Goal: Task Accomplishment & Management: Manage account settings

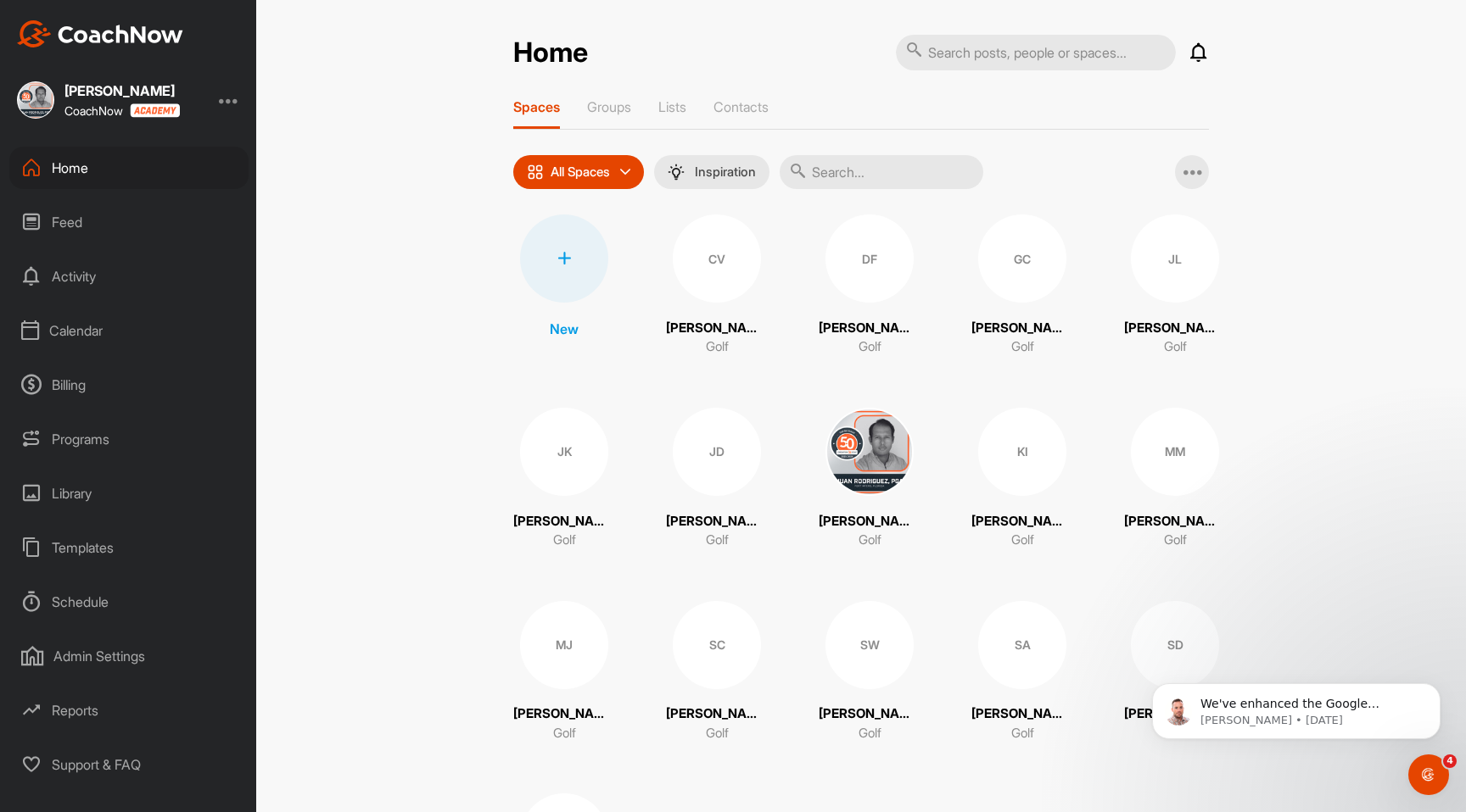
click at [108, 330] on div "Calendar" at bounding box center [129, 331] width 239 height 42
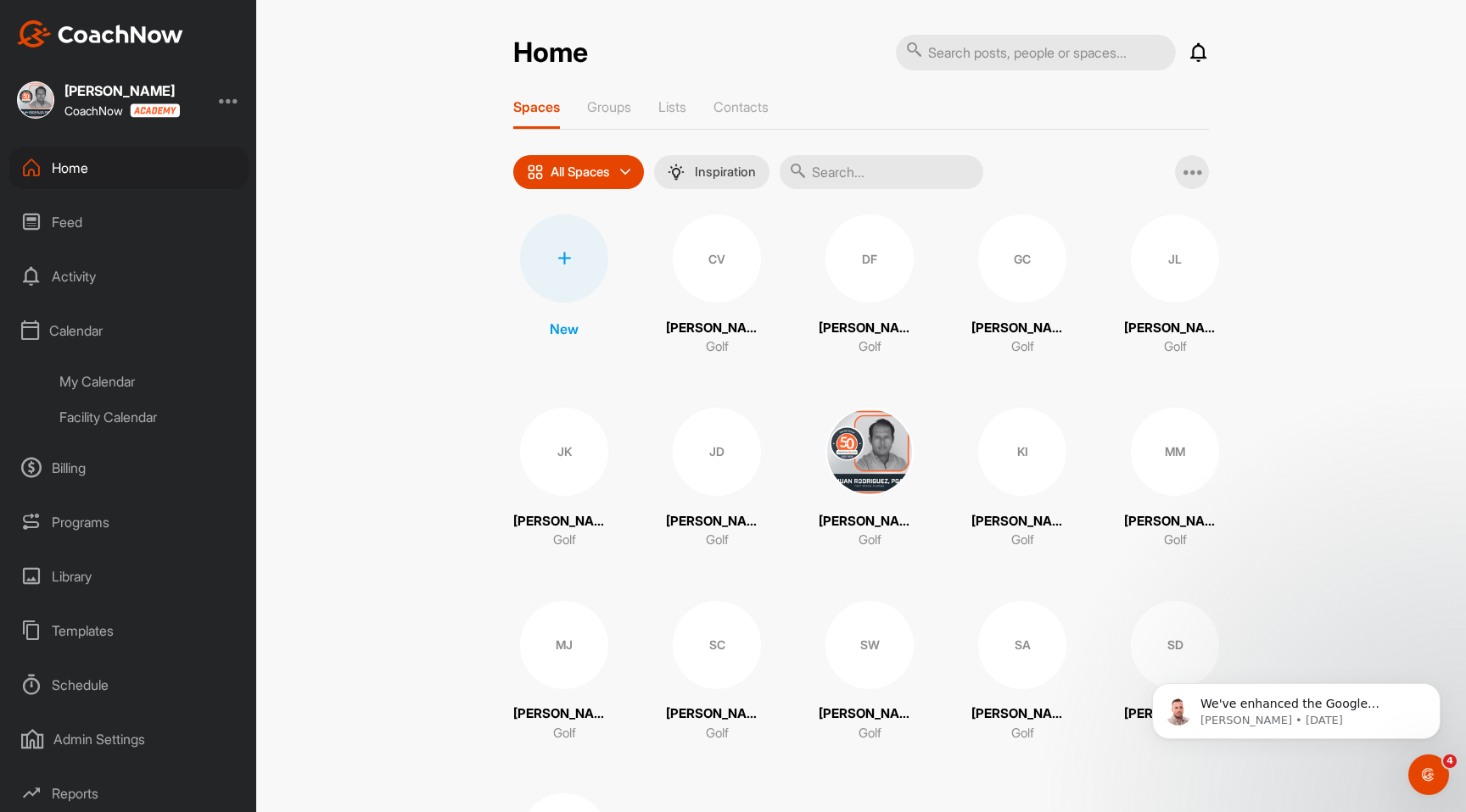
click at [113, 382] on div "My Calendar" at bounding box center [147, 381] width 201 height 36
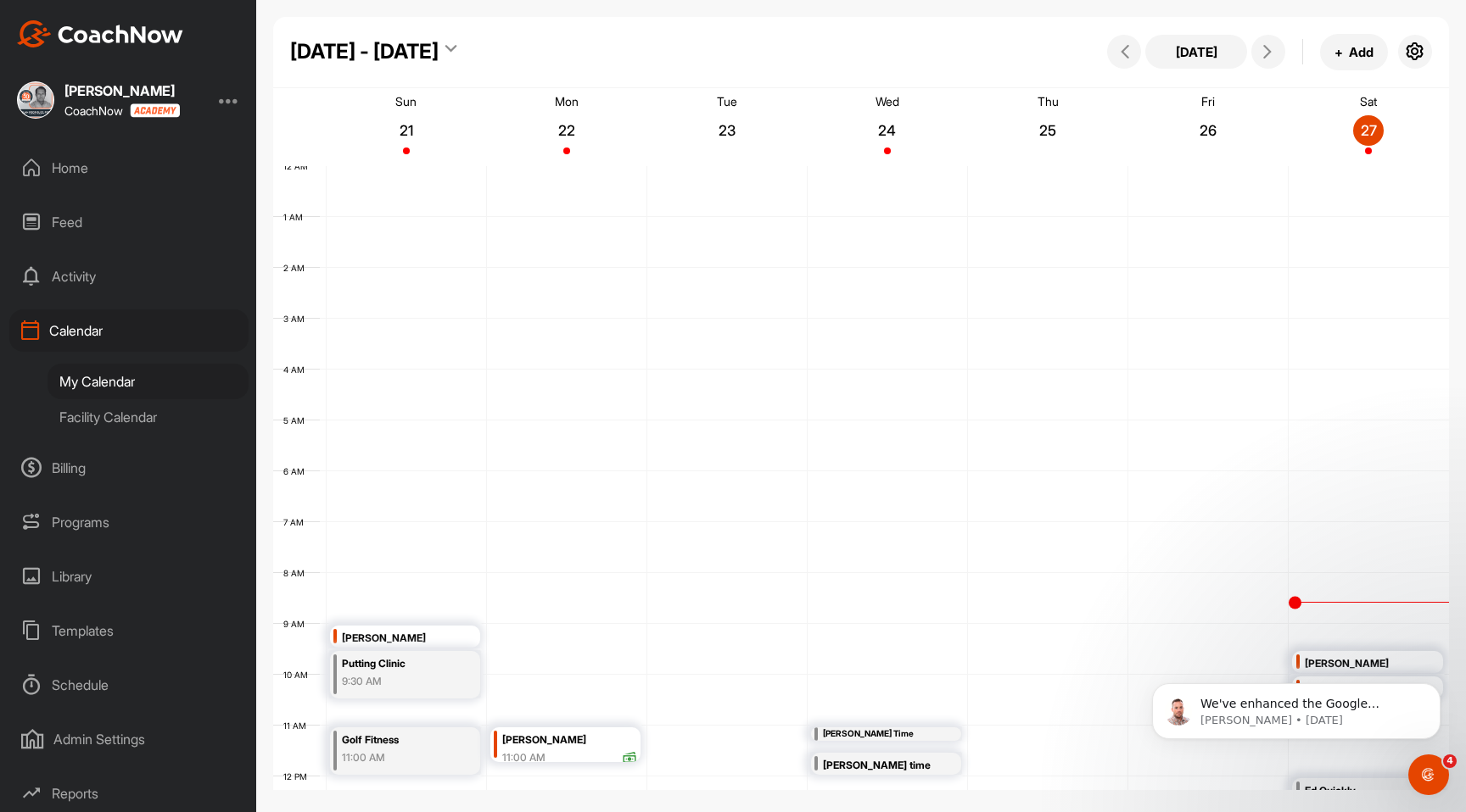
scroll to position [294, 0]
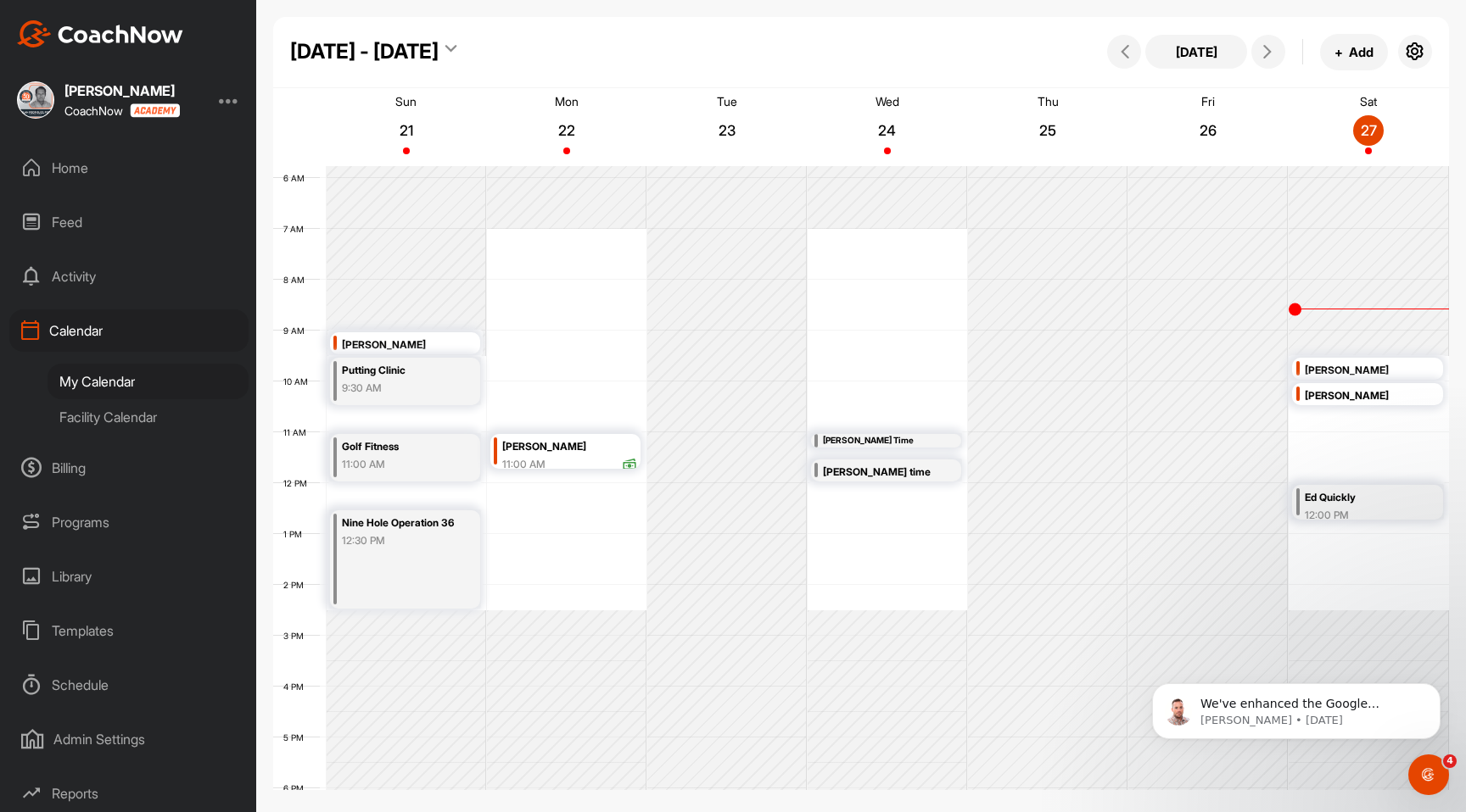
click at [1332, 505] on div "Ed Quickly" at bounding box center [1361, 498] width 114 height 19
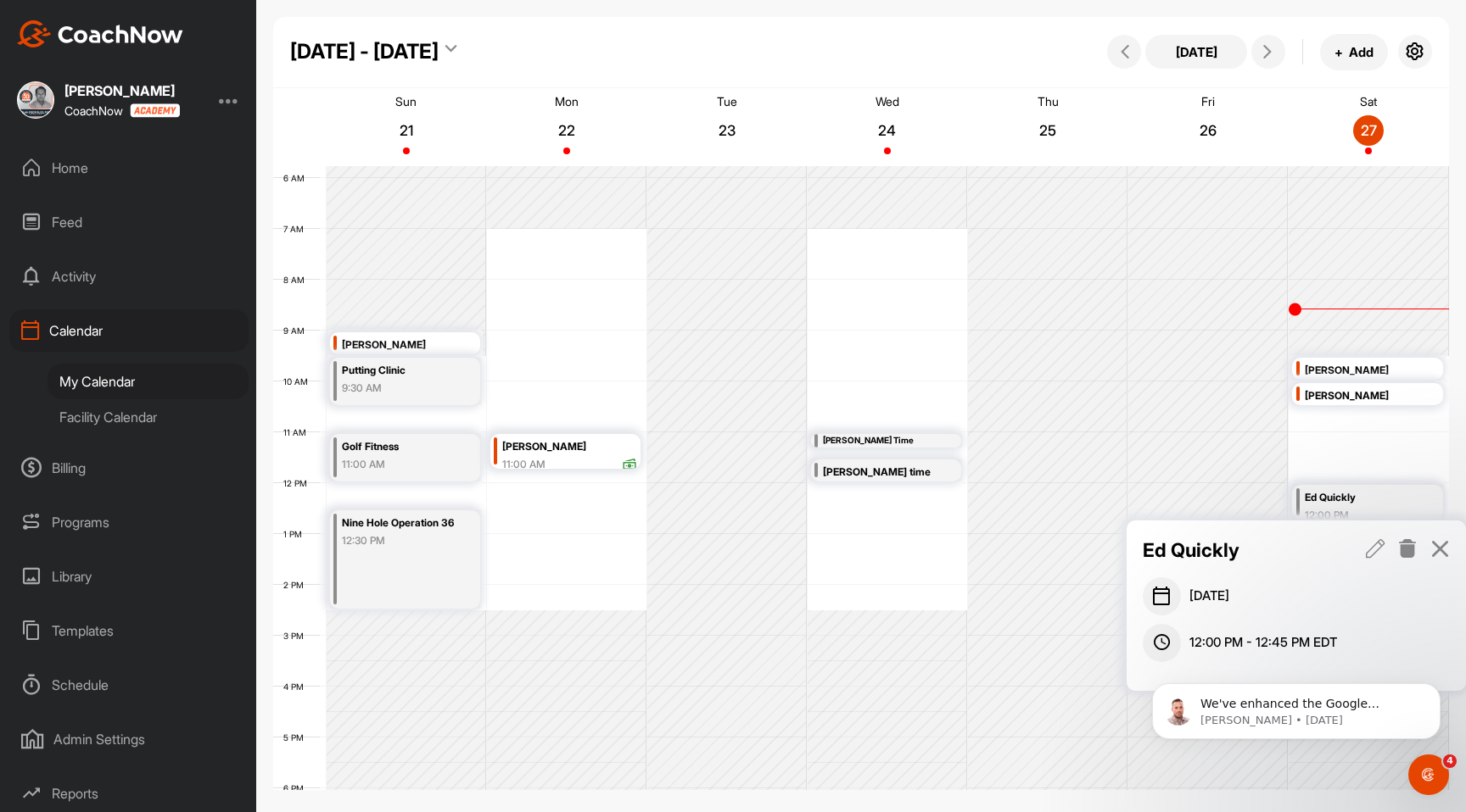
click at [80, 171] on div "Home" at bounding box center [129, 168] width 239 height 42
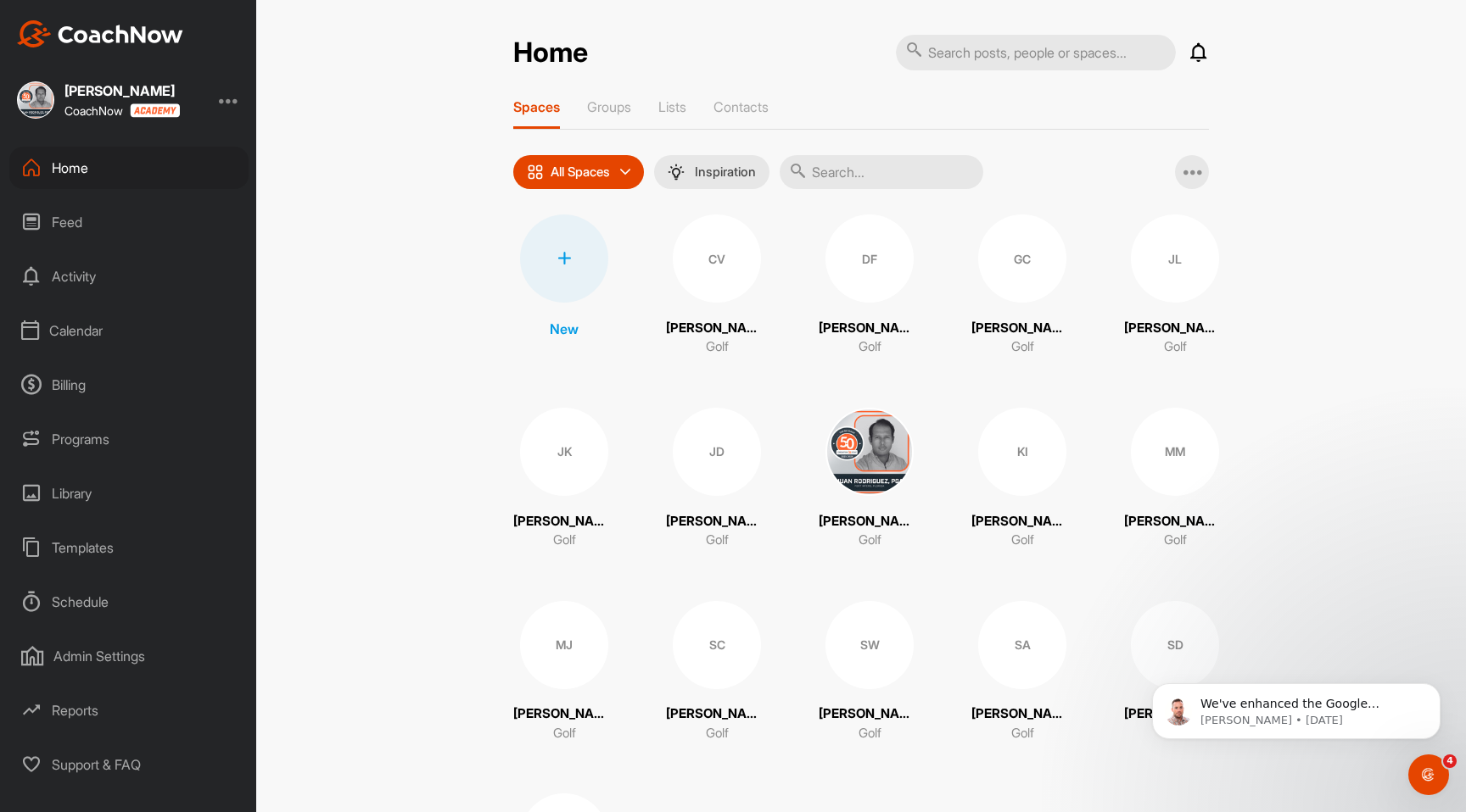
click at [575, 252] on div at bounding box center [565, 259] width 88 height 88
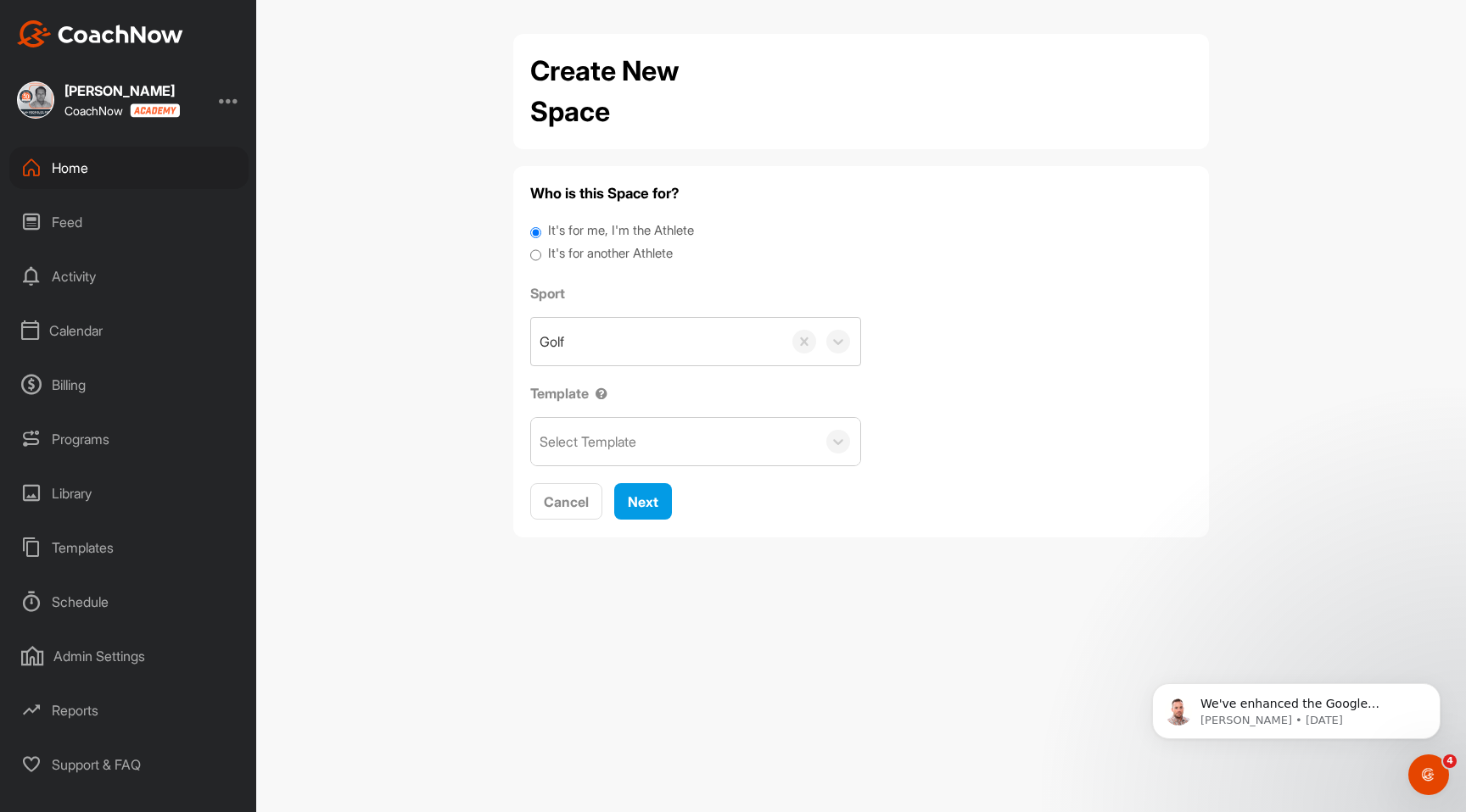
click at [537, 251] on input "It's for another Athlete" at bounding box center [535, 255] width 11 height 23
radio input "true"
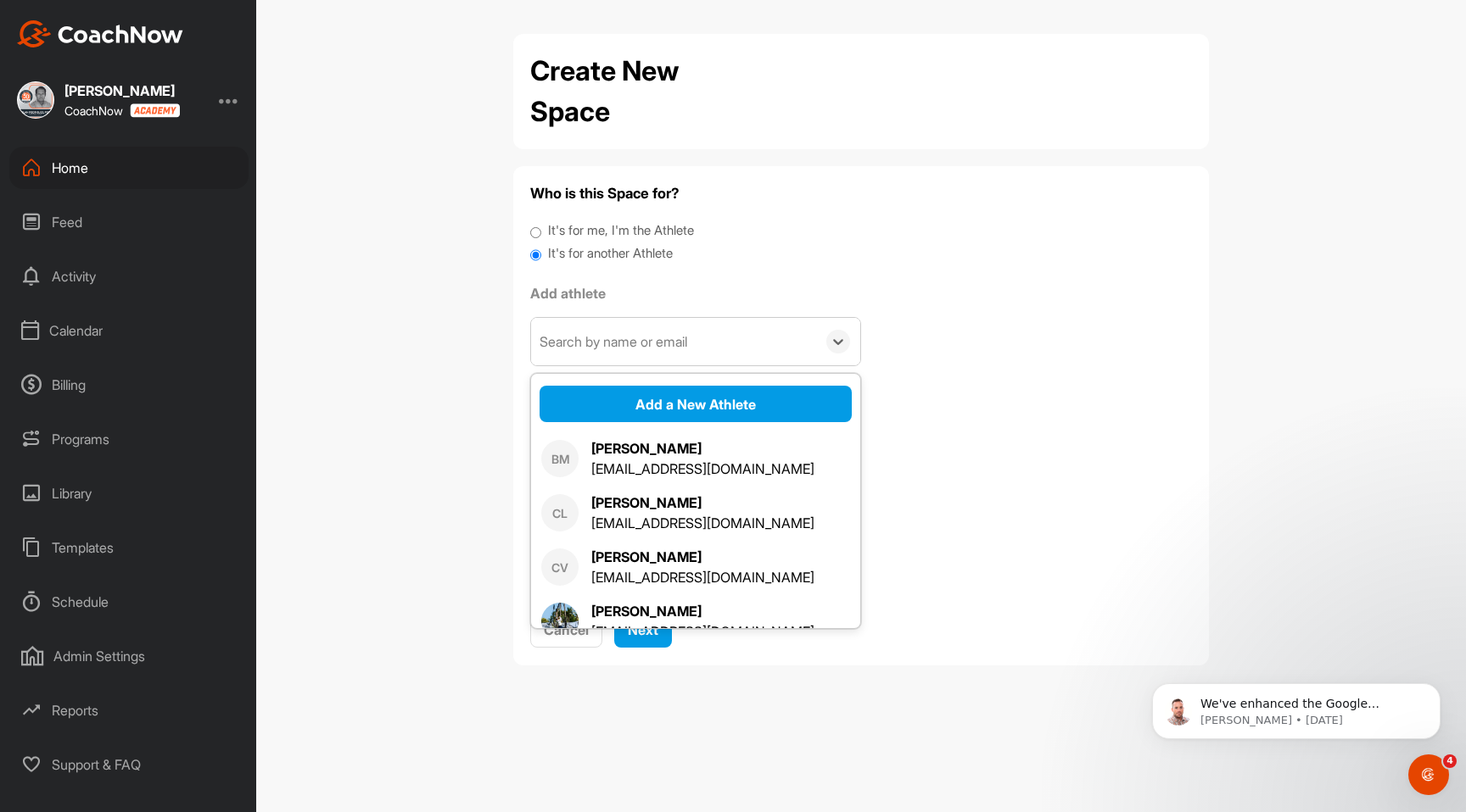
click at [609, 346] on div "Search by name or email" at bounding box center [613, 341] width 148 height 20
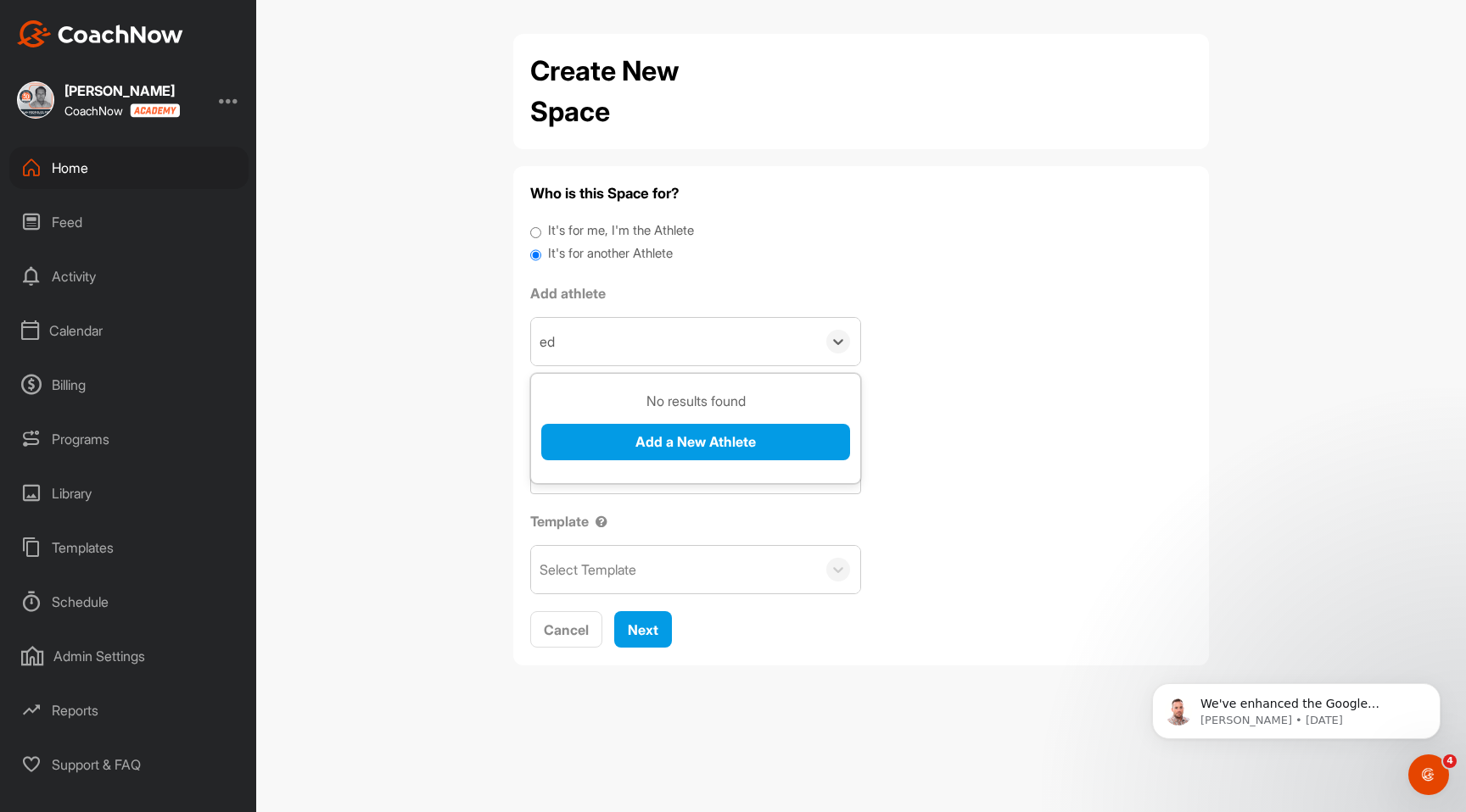
type input "e"
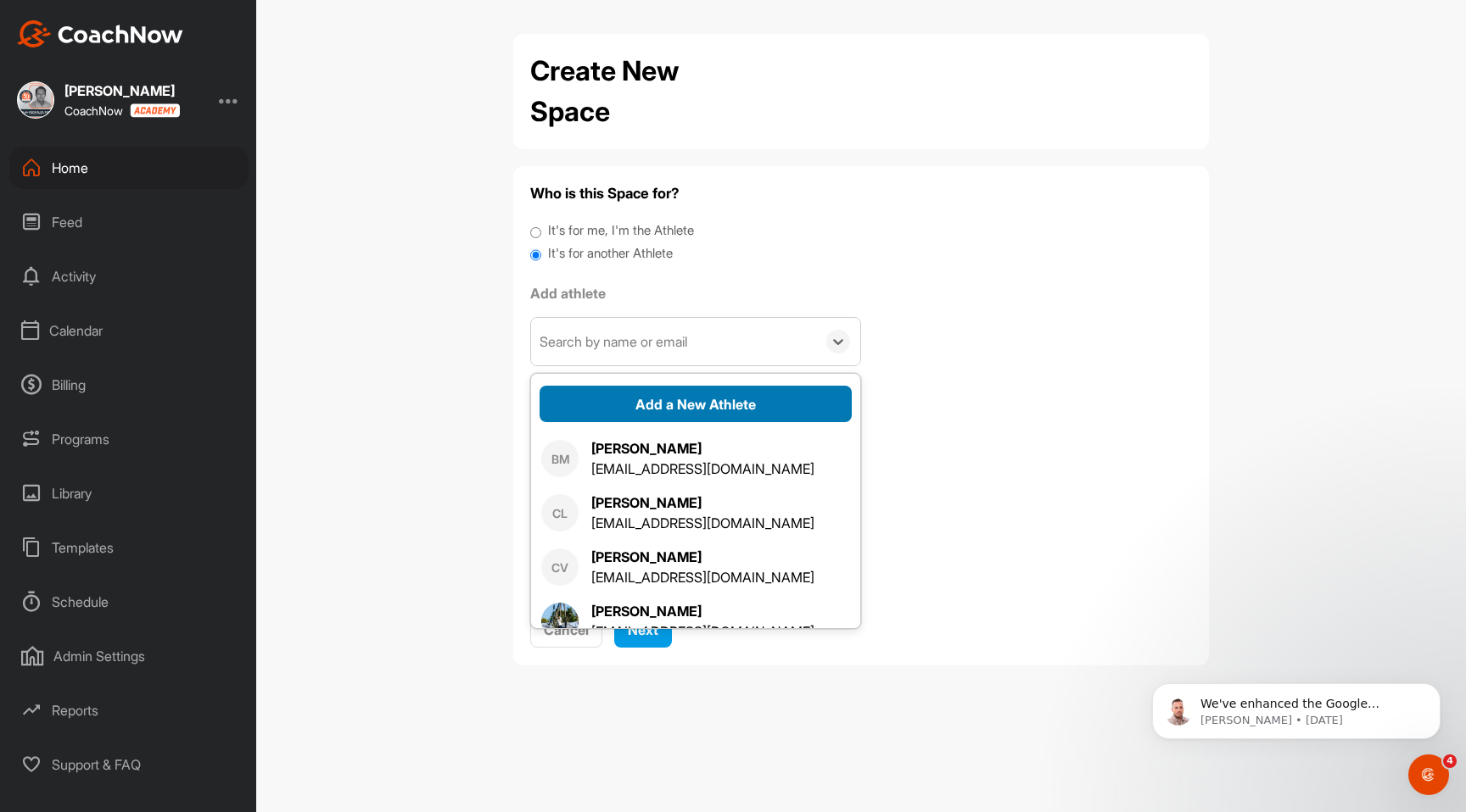
click at [747, 397] on button "Add a New Athlete" at bounding box center [695, 404] width 312 height 36
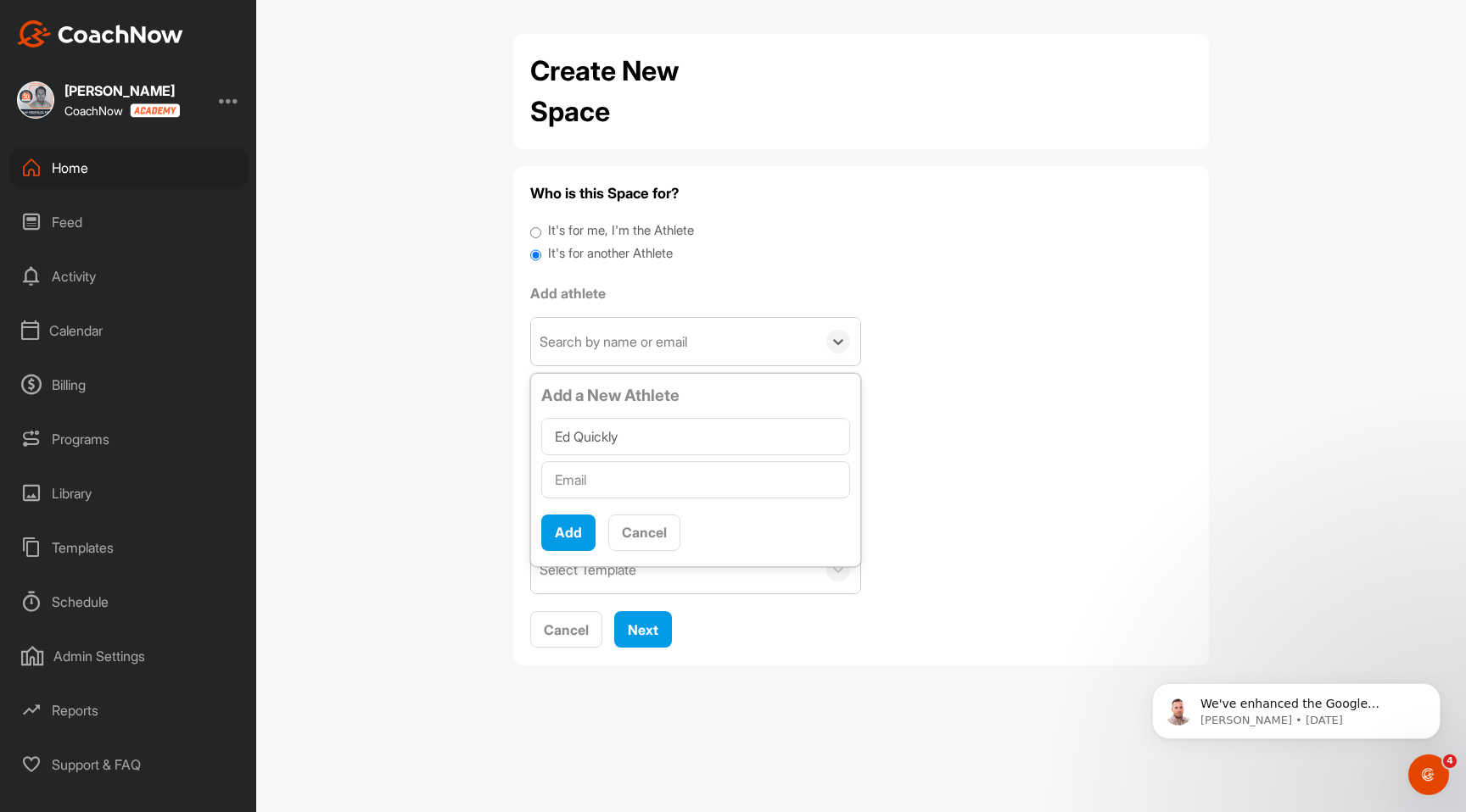
type input "Ed Quickly"
click at [574, 486] on input "text" at bounding box center [696, 480] width 309 height 37
click at [747, 477] on input "text" at bounding box center [696, 480] width 309 height 37
paste input "[EMAIL_ADDRESS][DOMAIN_NAME]"
type input "[EMAIL_ADDRESS][DOMAIN_NAME]"
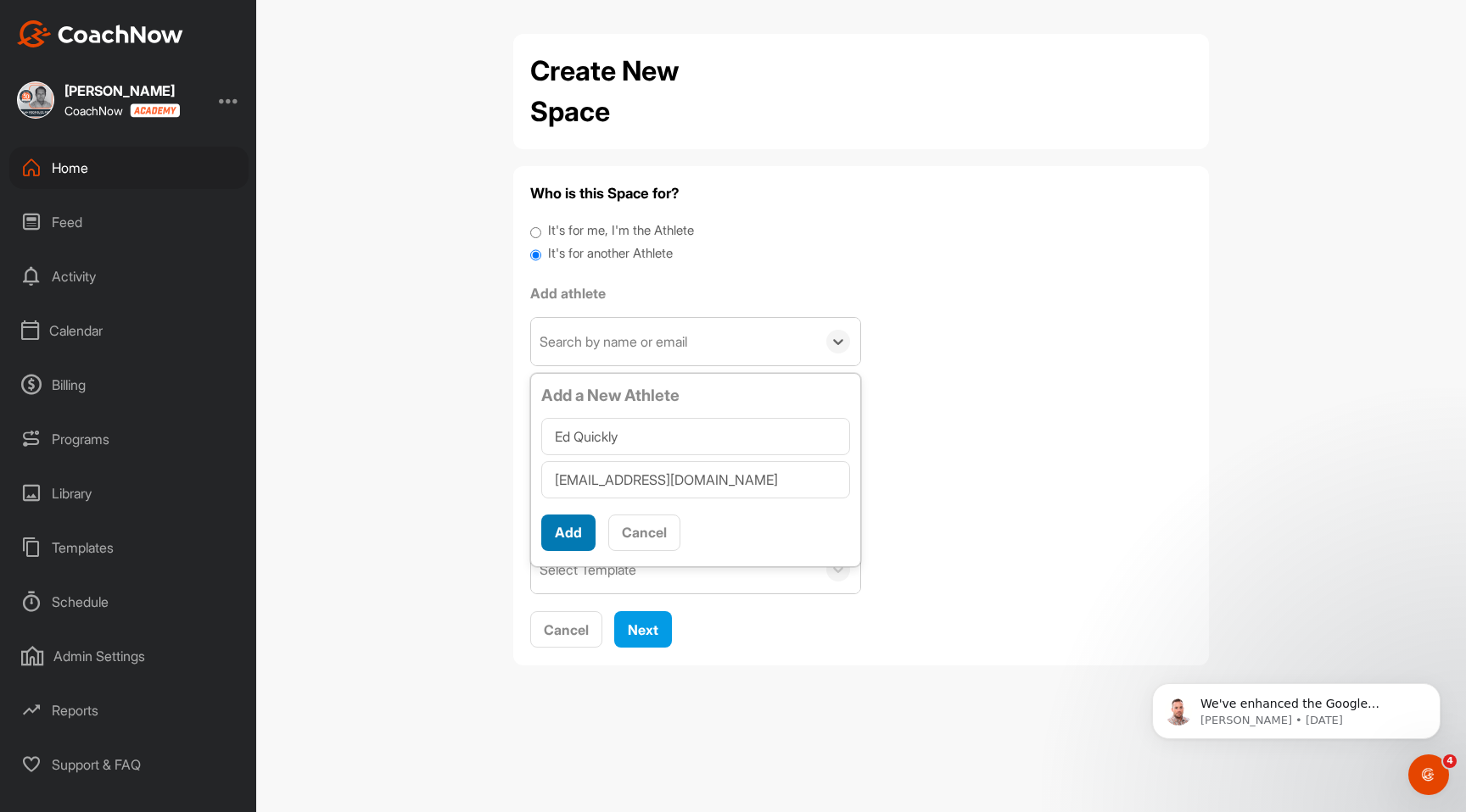
scroll to position [10, 0]
click at [565, 531] on button "Add" at bounding box center [568, 533] width 55 height 36
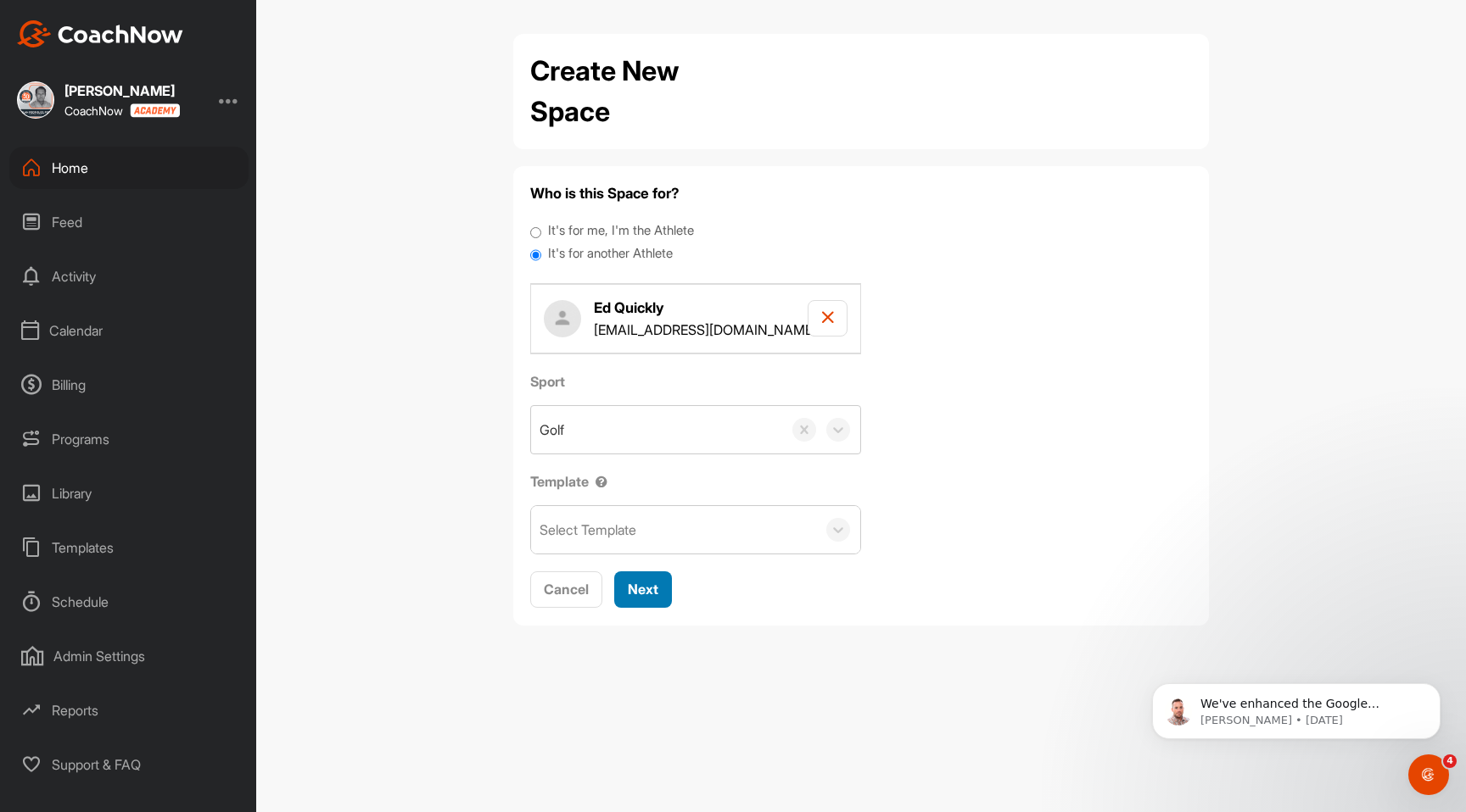
click at [654, 594] on span "Next" at bounding box center [643, 589] width 31 height 17
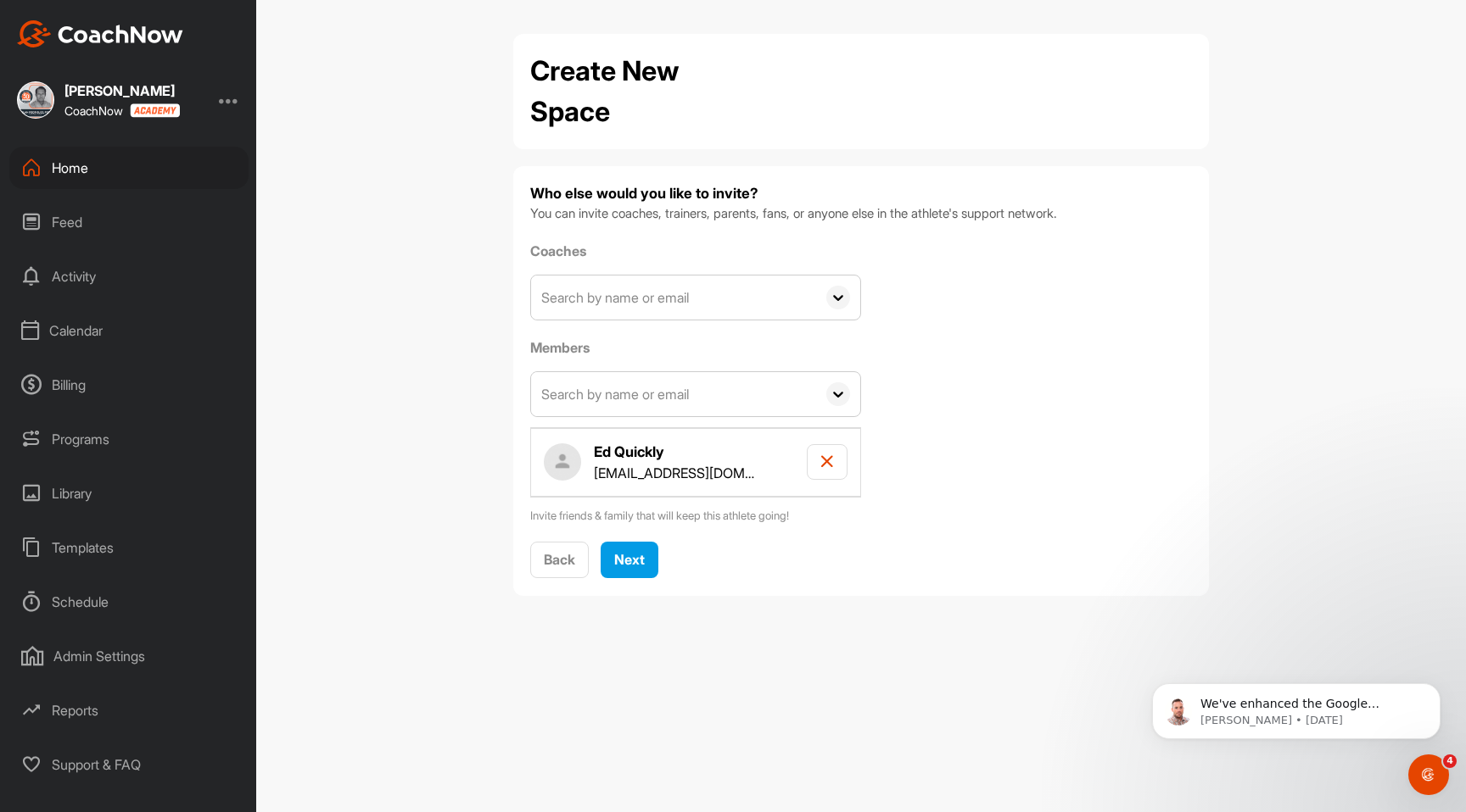
click at [755, 303] on input "text" at bounding box center [673, 298] width 285 height 44
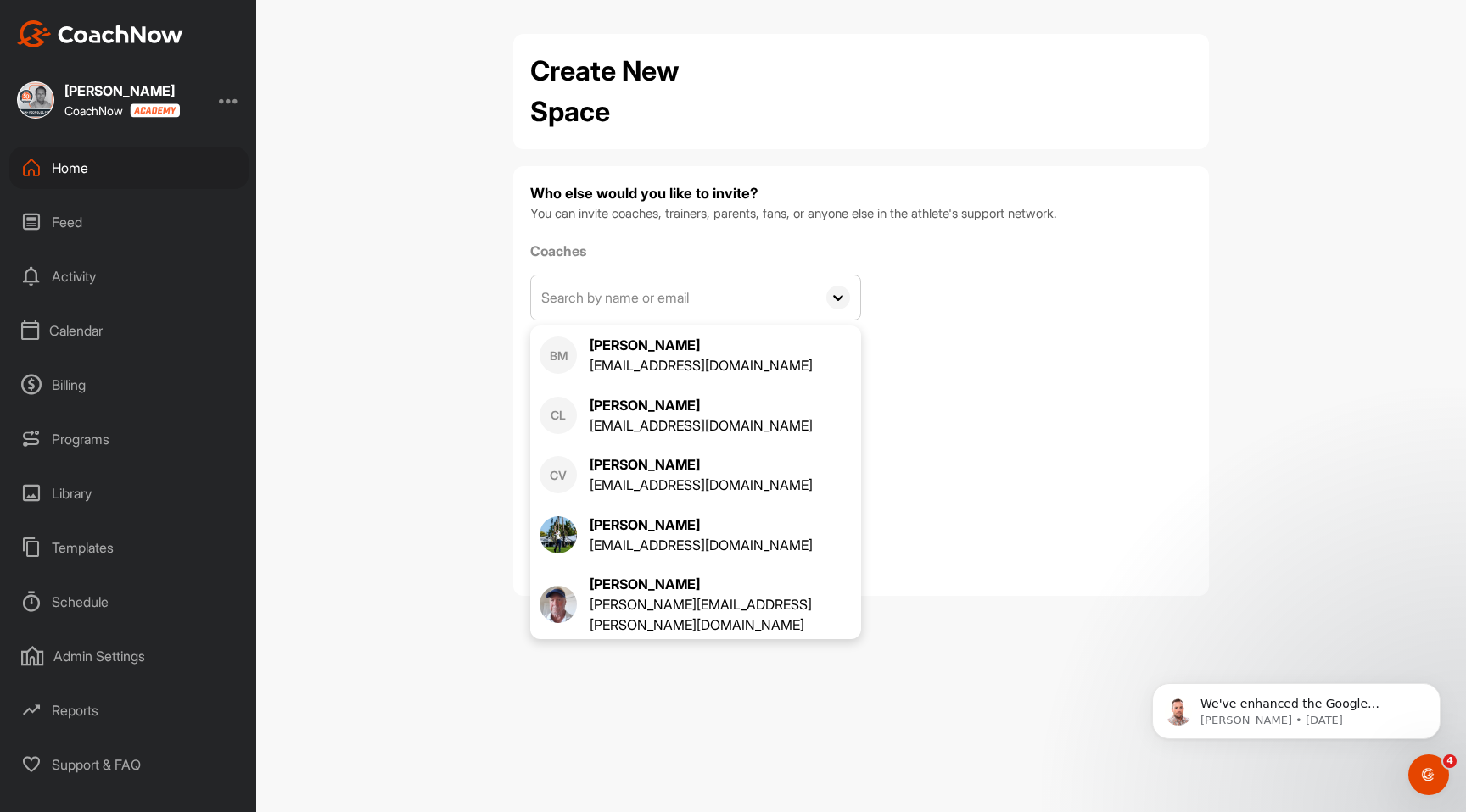
click at [855, 241] on label "Coaches" at bounding box center [695, 251] width 331 height 20
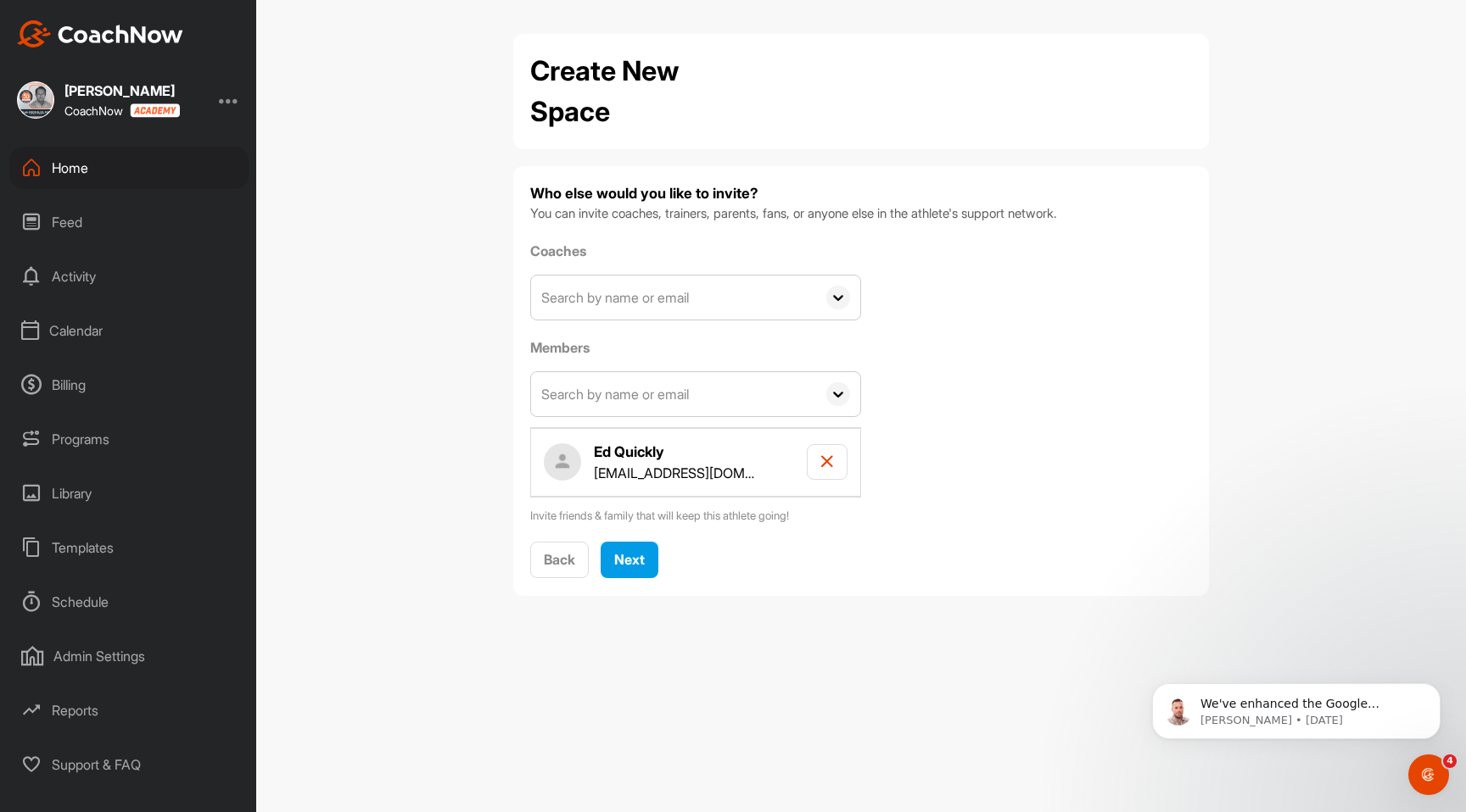
click at [846, 303] on icon at bounding box center [838, 298] width 24 height 24
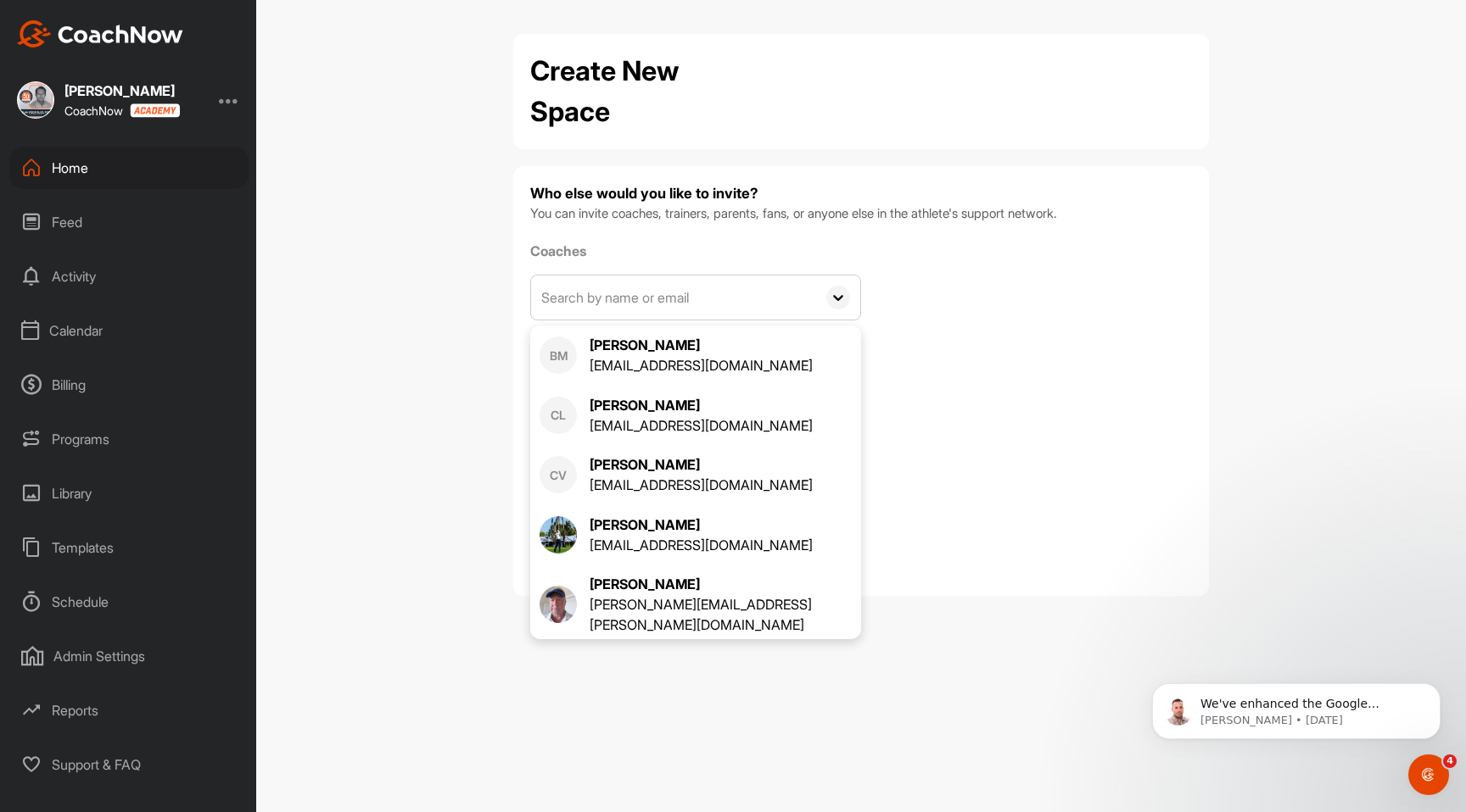
click at [776, 301] on input "text" at bounding box center [673, 298] width 285 height 44
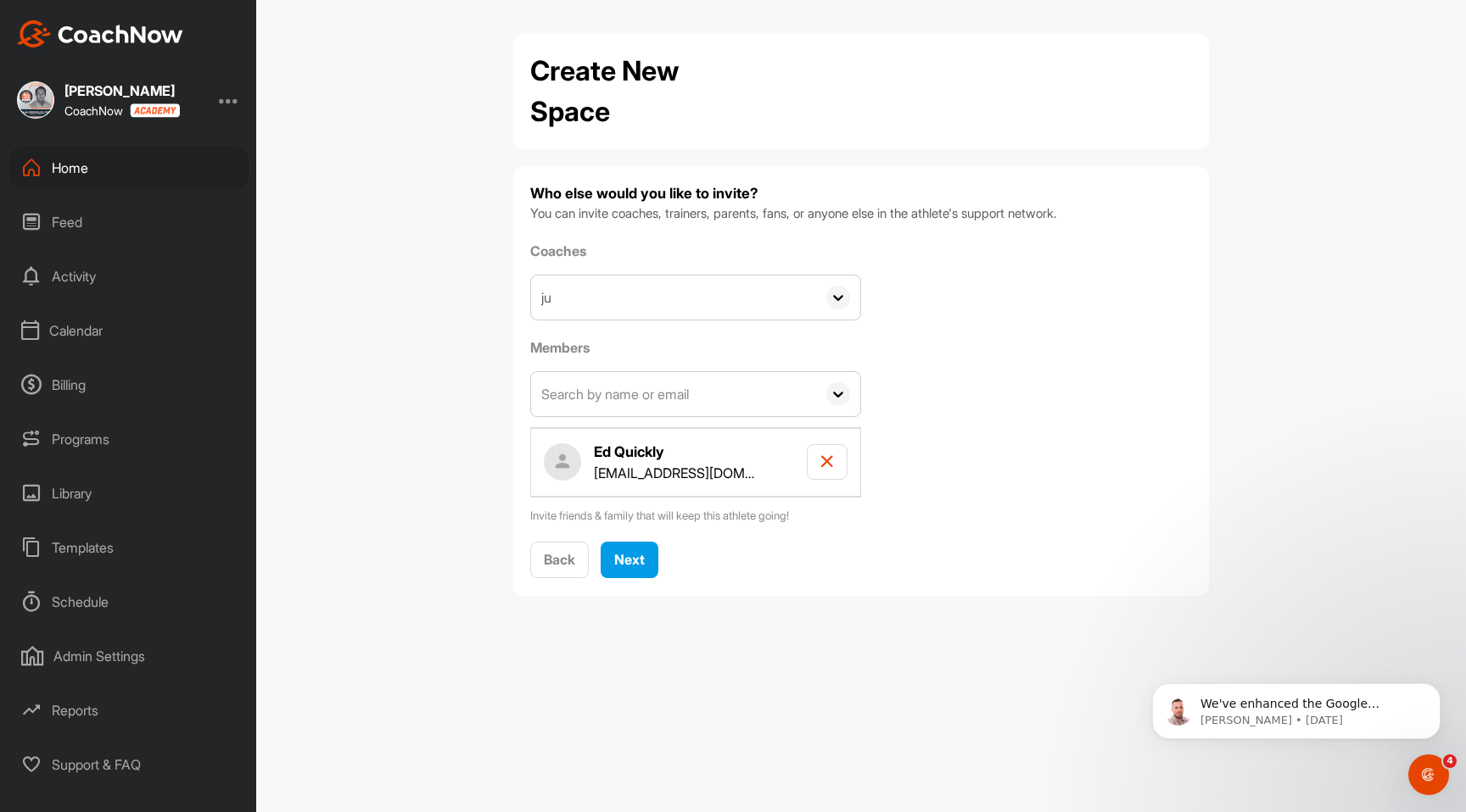
type input "j"
click at [652, 564] on button "Next" at bounding box center [630, 561] width 58 height 36
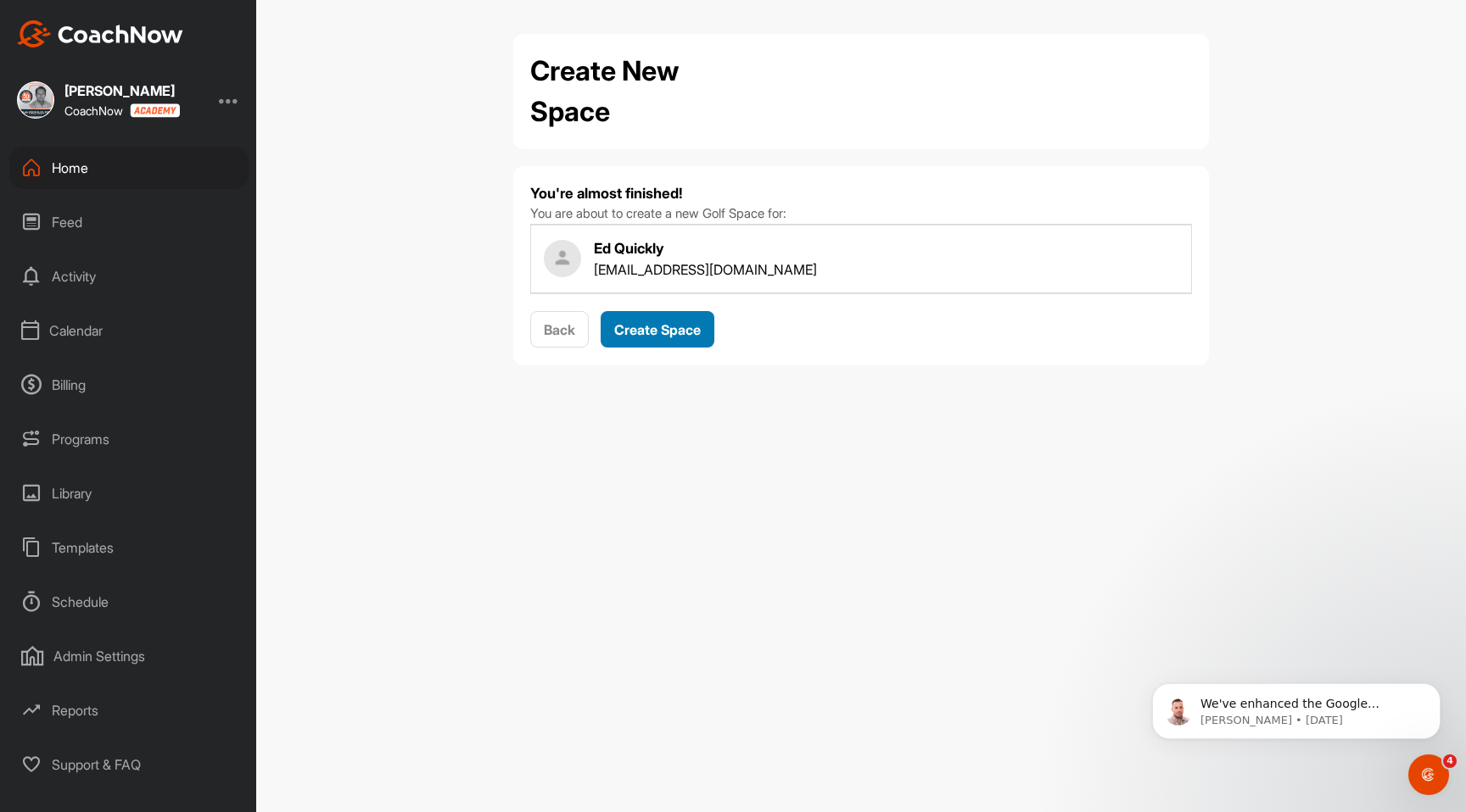
click at [655, 346] on button "Create Space" at bounding box center [658, 329] width 113 height 36
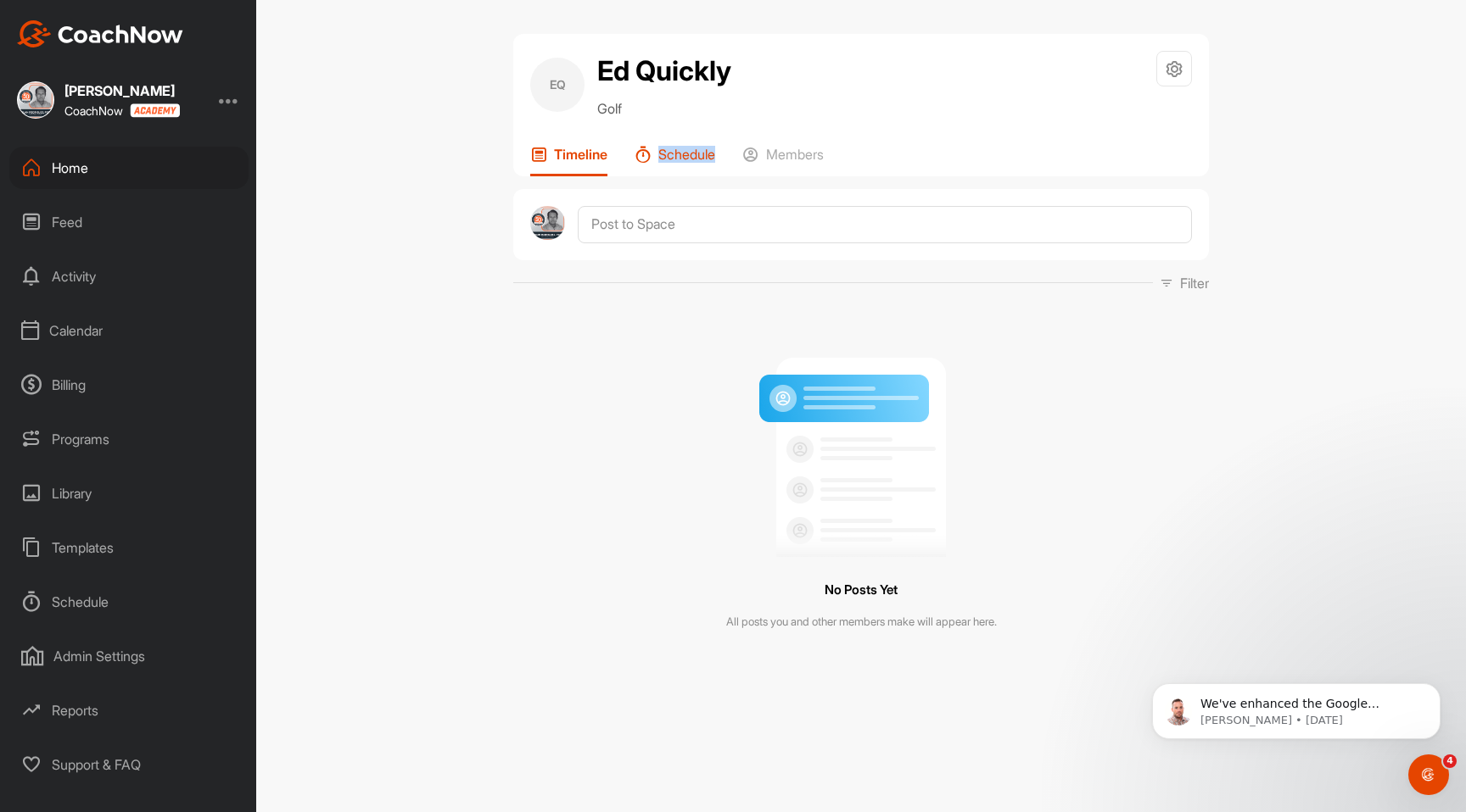
click at [657, 164] on div "Schedule" at bounding box center [675, 161] width 81 height 31
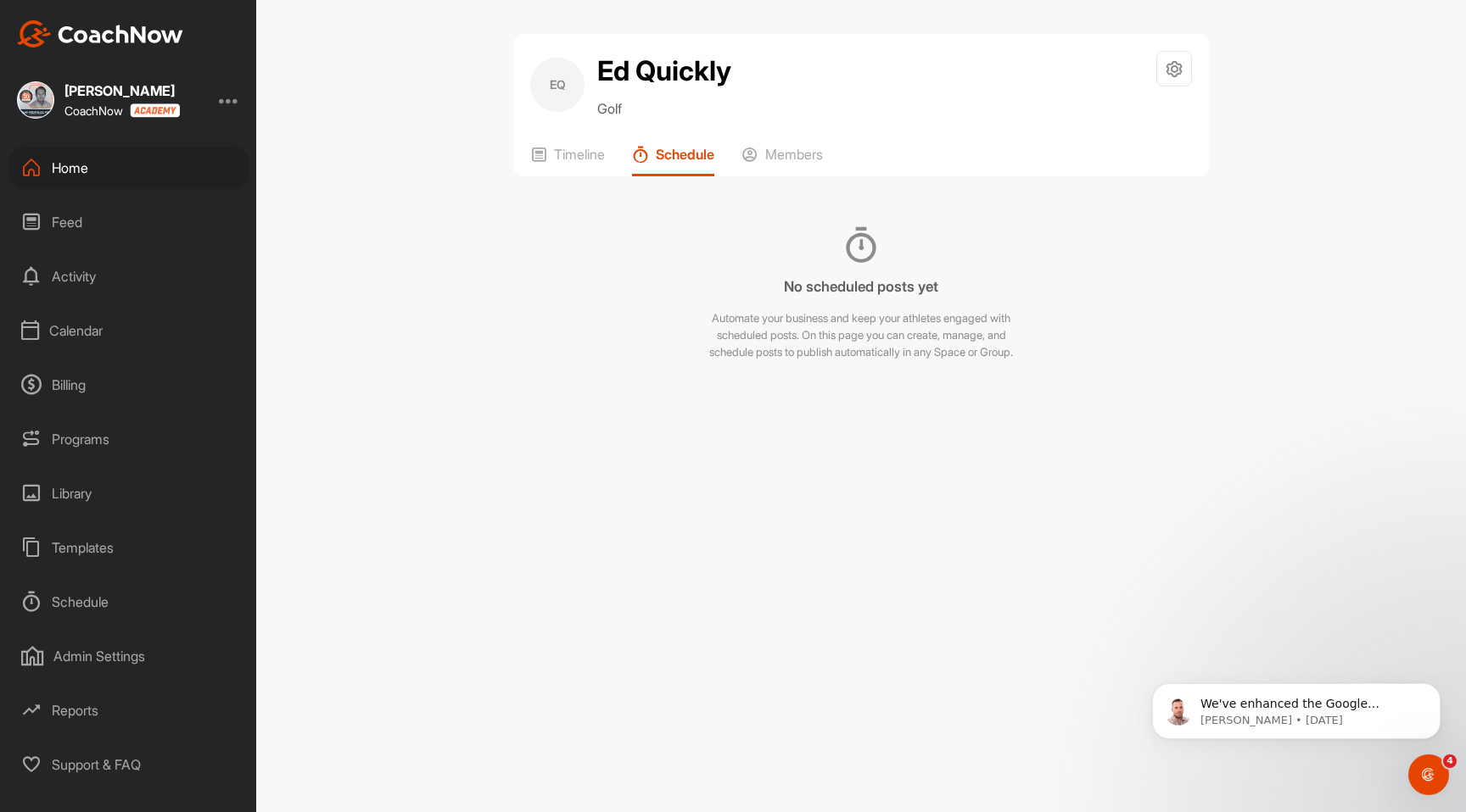
click at [105, 322] on div "Calendar" at bounding box center [129, 331] width 239 height 42
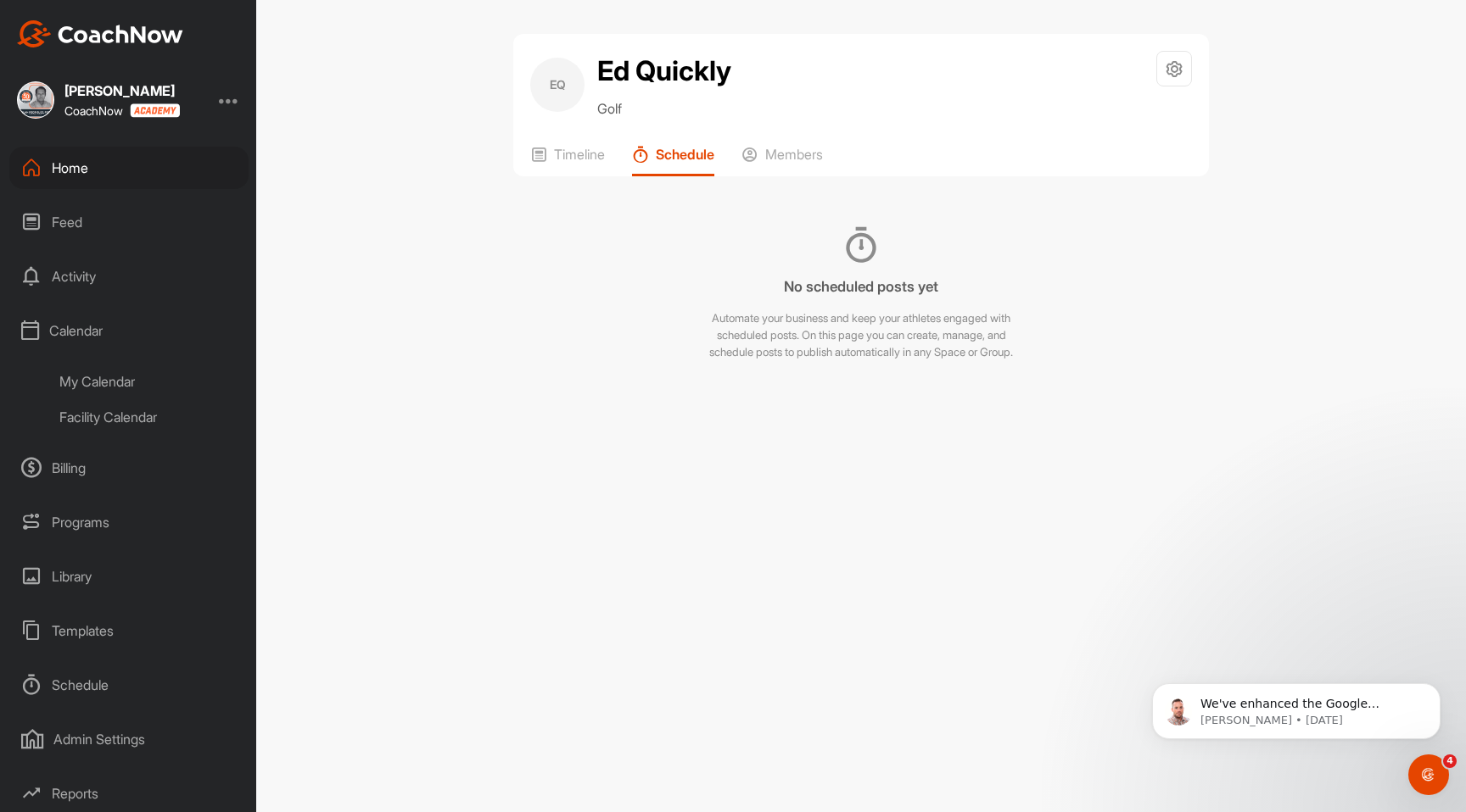
click at [148, 385] on div "My Calendar" at bounding box center [147, 381] width 201 height 36
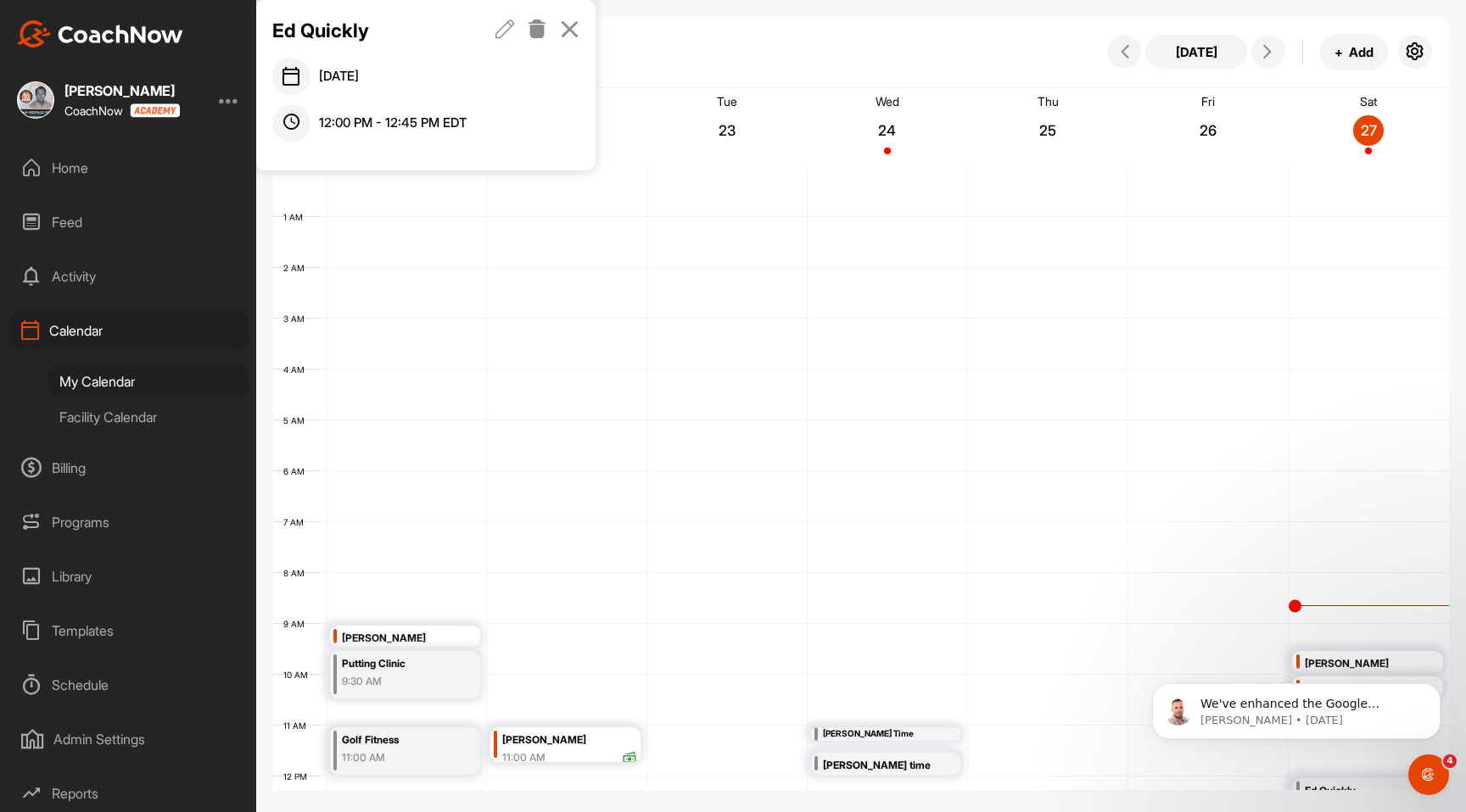
scroll to position [294, 0]
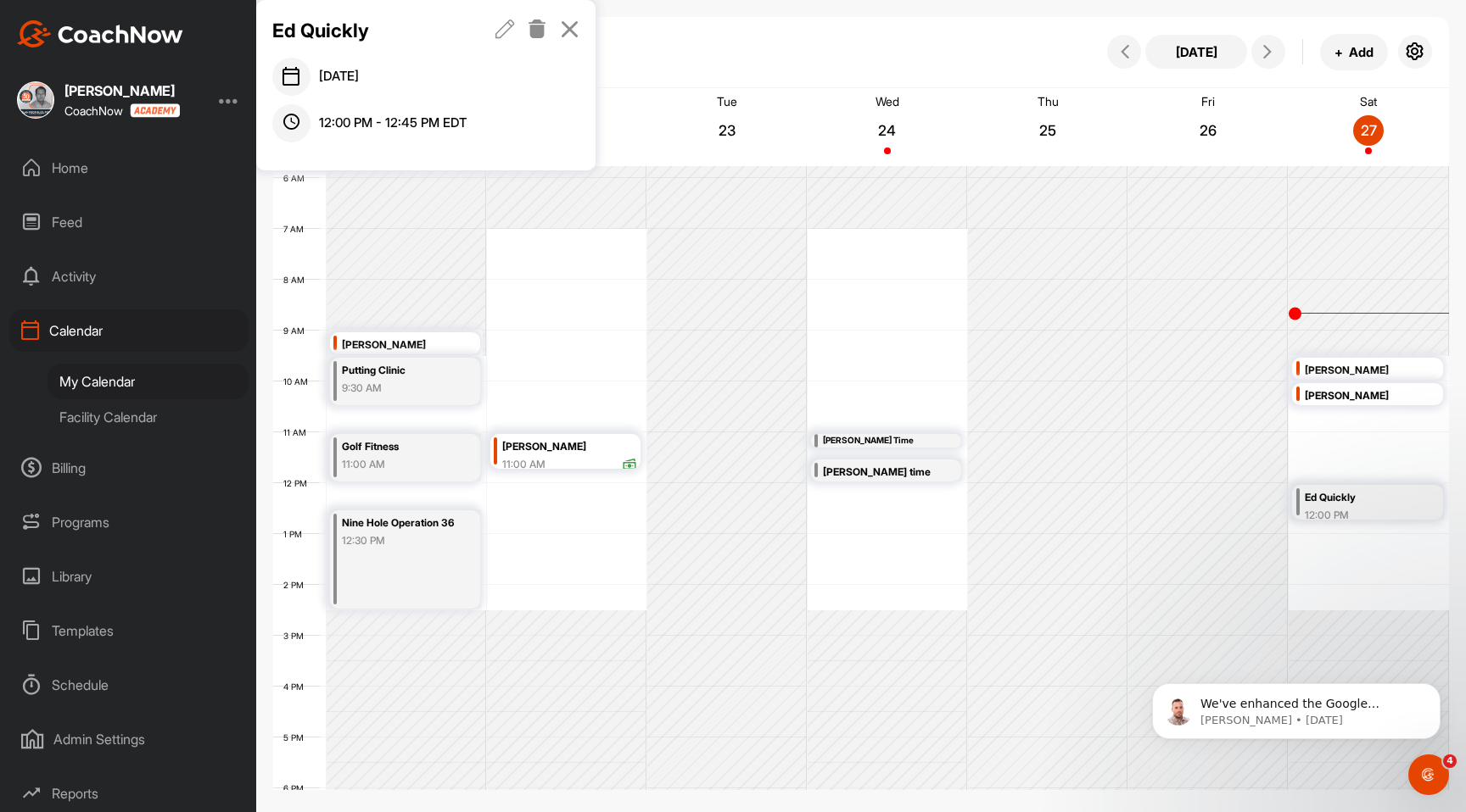
click at [107, 178] on div "Home" at bounding box center [129, 168] width 239 height 42
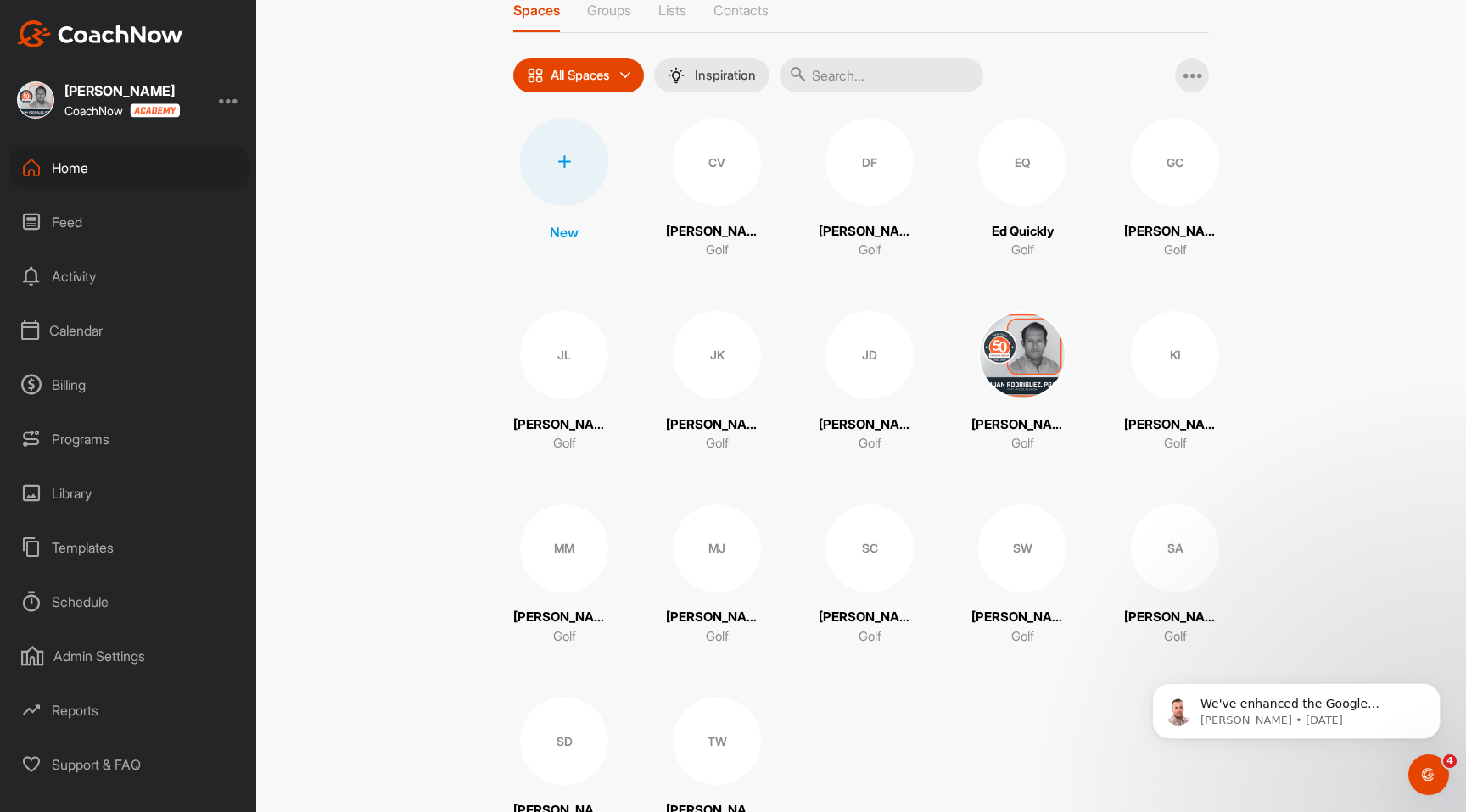
scroll to position [84, 0]
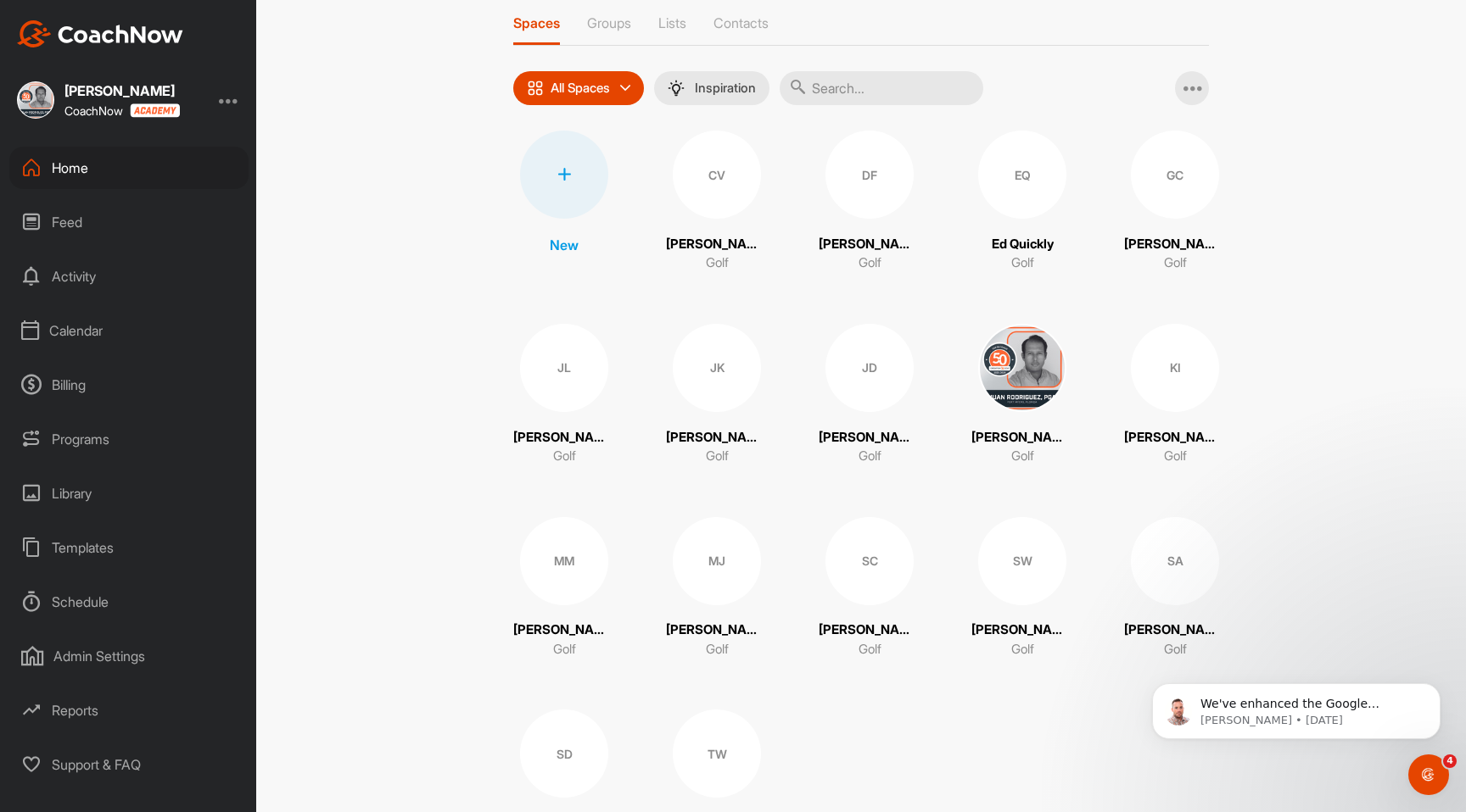
click at [997, 186] on div "EQ" at bounding box center [1022, 175] width 88 height 88
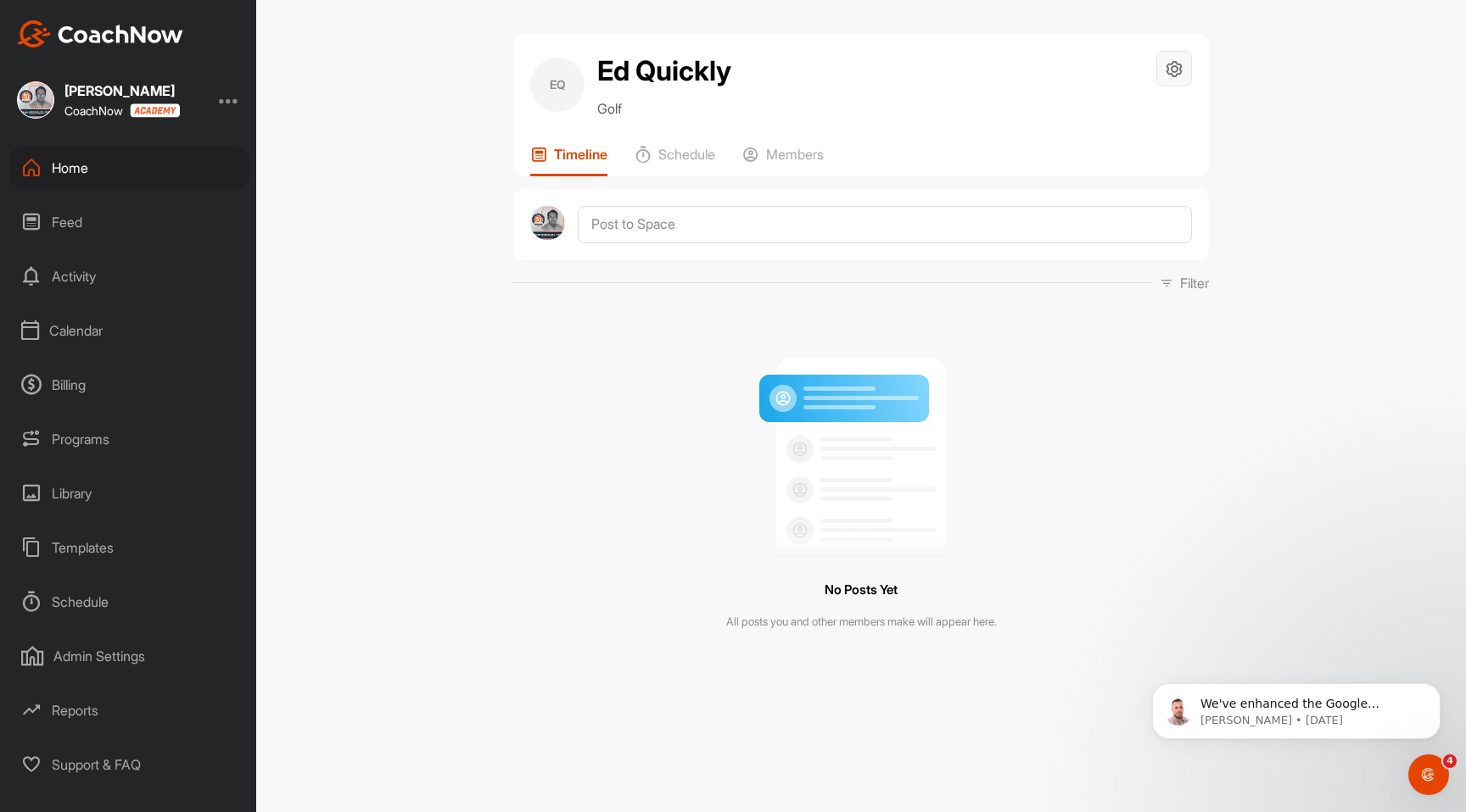
click at [1186, 63] on div at bounding box center [1173, 68] width 36 height 36
click at [1157, 112] on li "Space Settings" at bounding box center [1123, 117] width 138 height 55
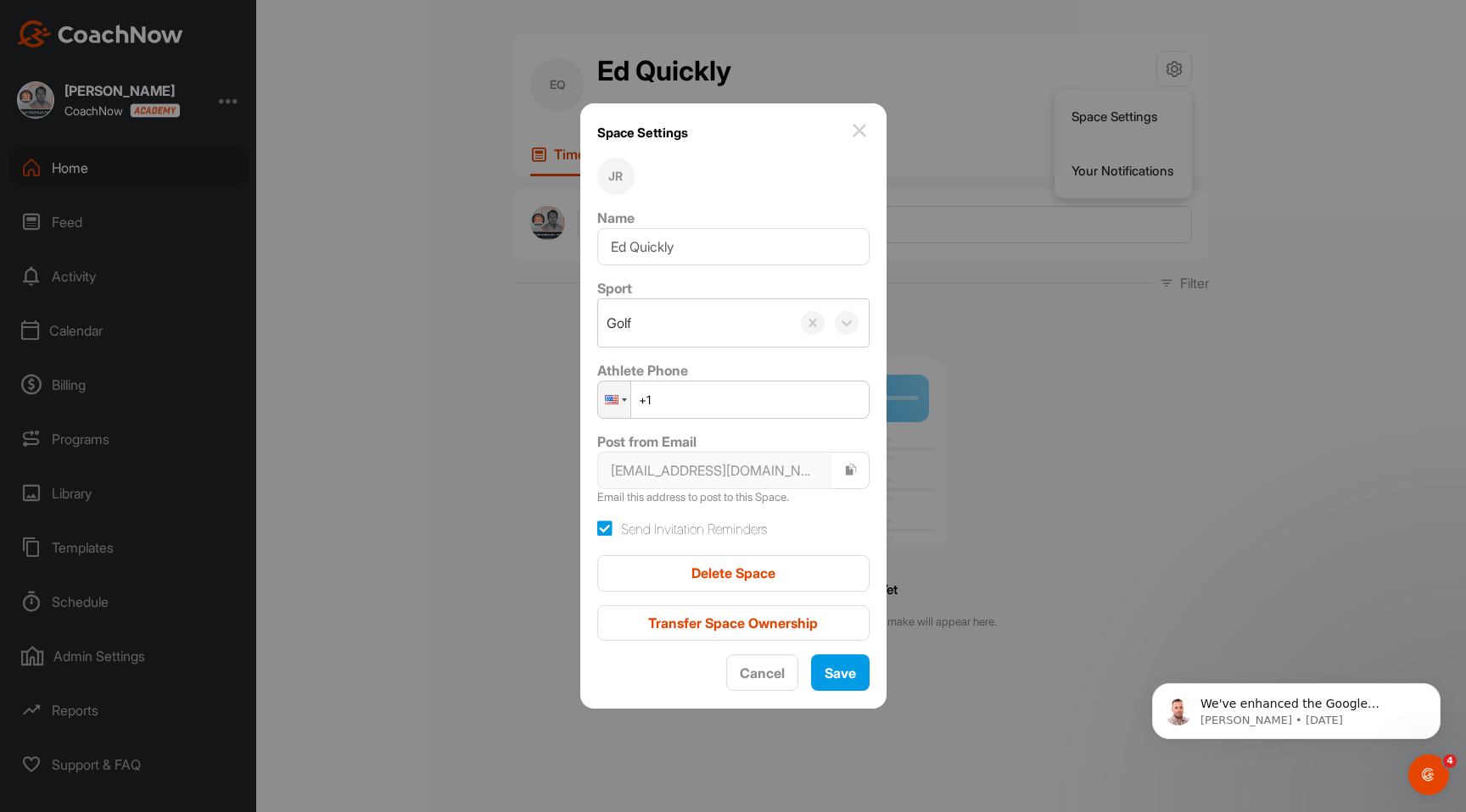
click at [717, 402] on input "+1" at bounding box center [733, 400] width 273 height 38
type input "[PHONE_NUMBER]"
click at [835, 685] on button "Save" at bounding box center [840, 673] width 59 height 36
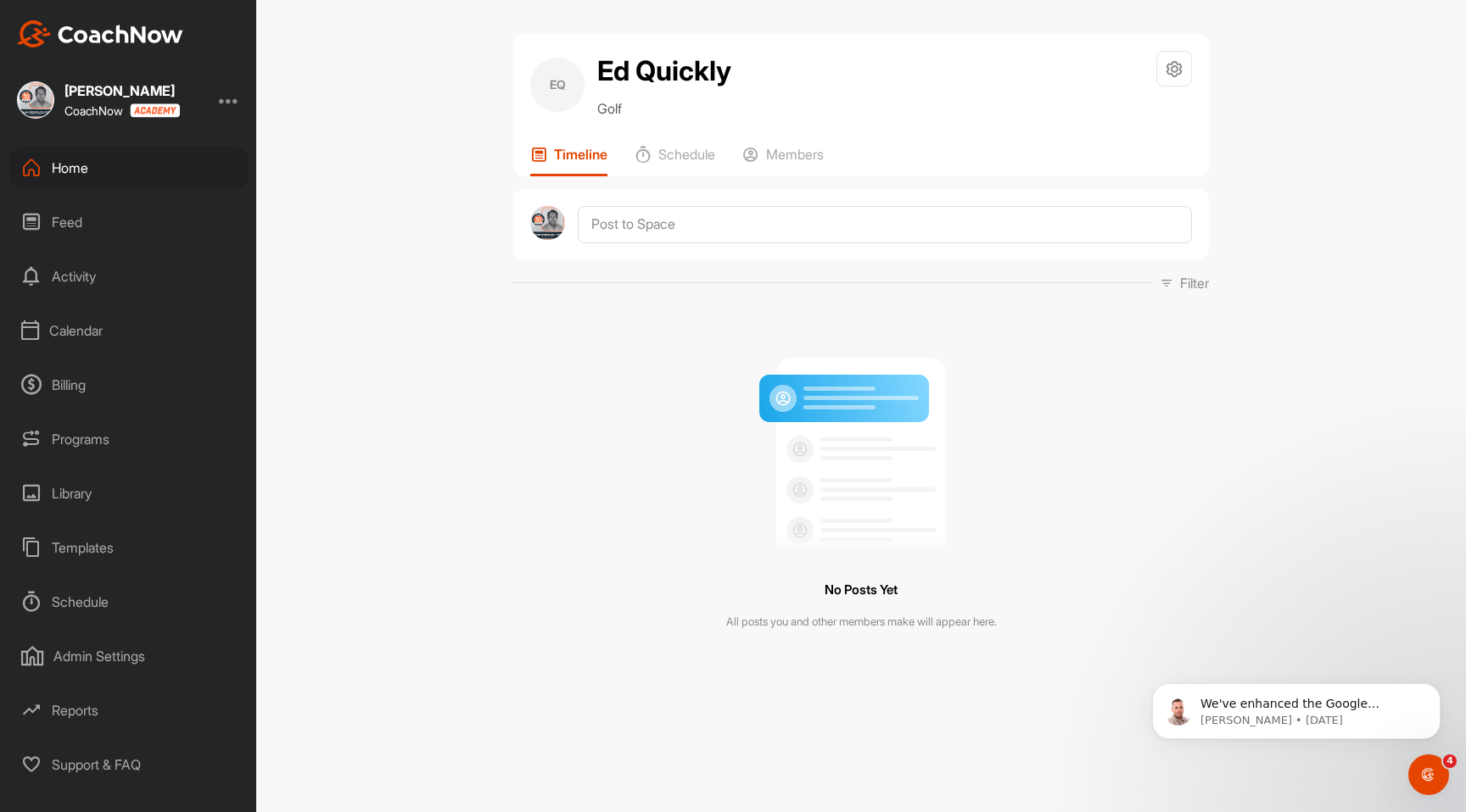
click at [126, 329] on div "Calendar" at bounding box center [129, 331] width 239 height 42
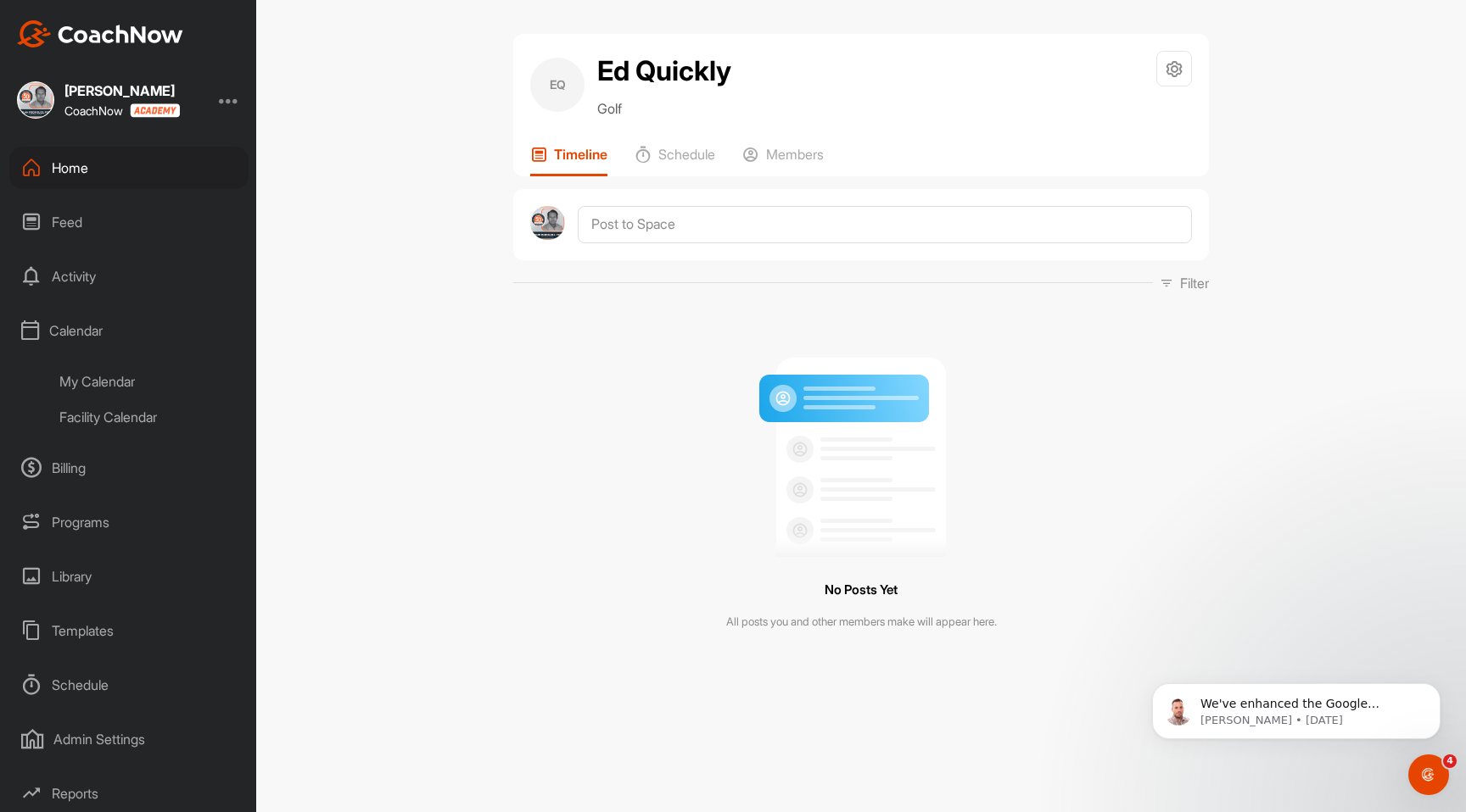
click at [131, 383] on div "My Calendar" at bounding box center [147, 381] width 201 height 36
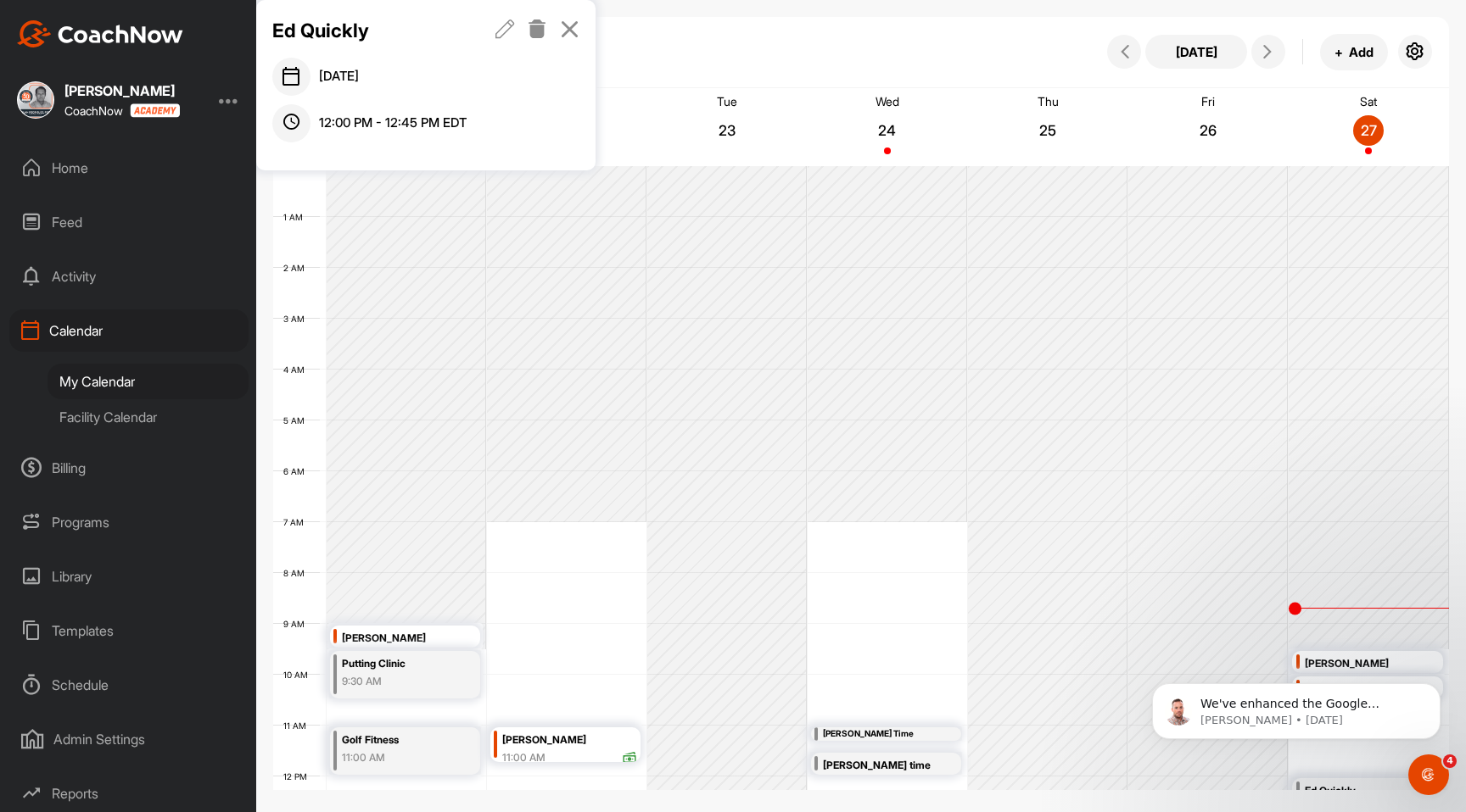
scroll to position [294, 0]
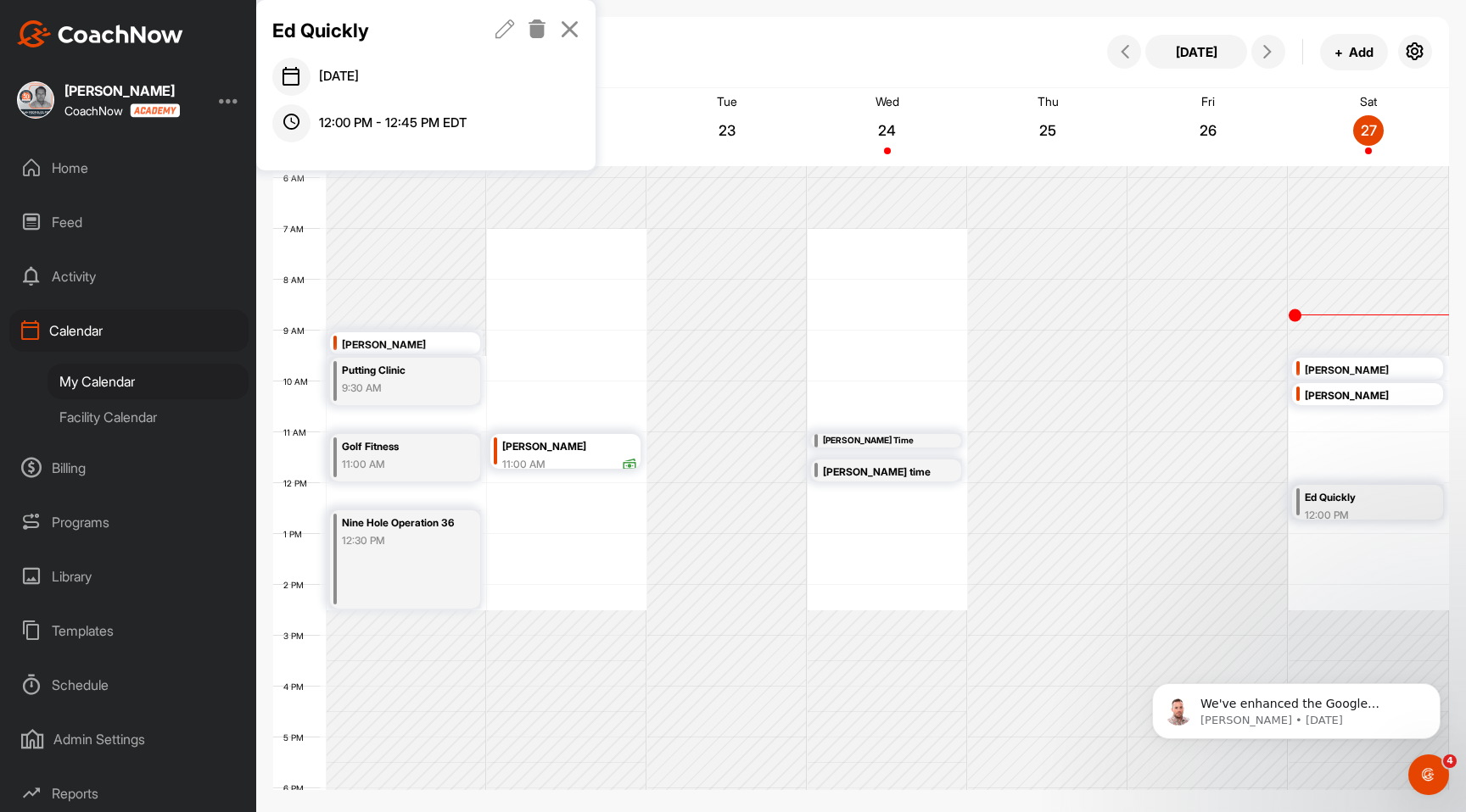
click at [1347, 491] on div "Ed Quickly" at bounding box center [1361, 498] width 114 height 19
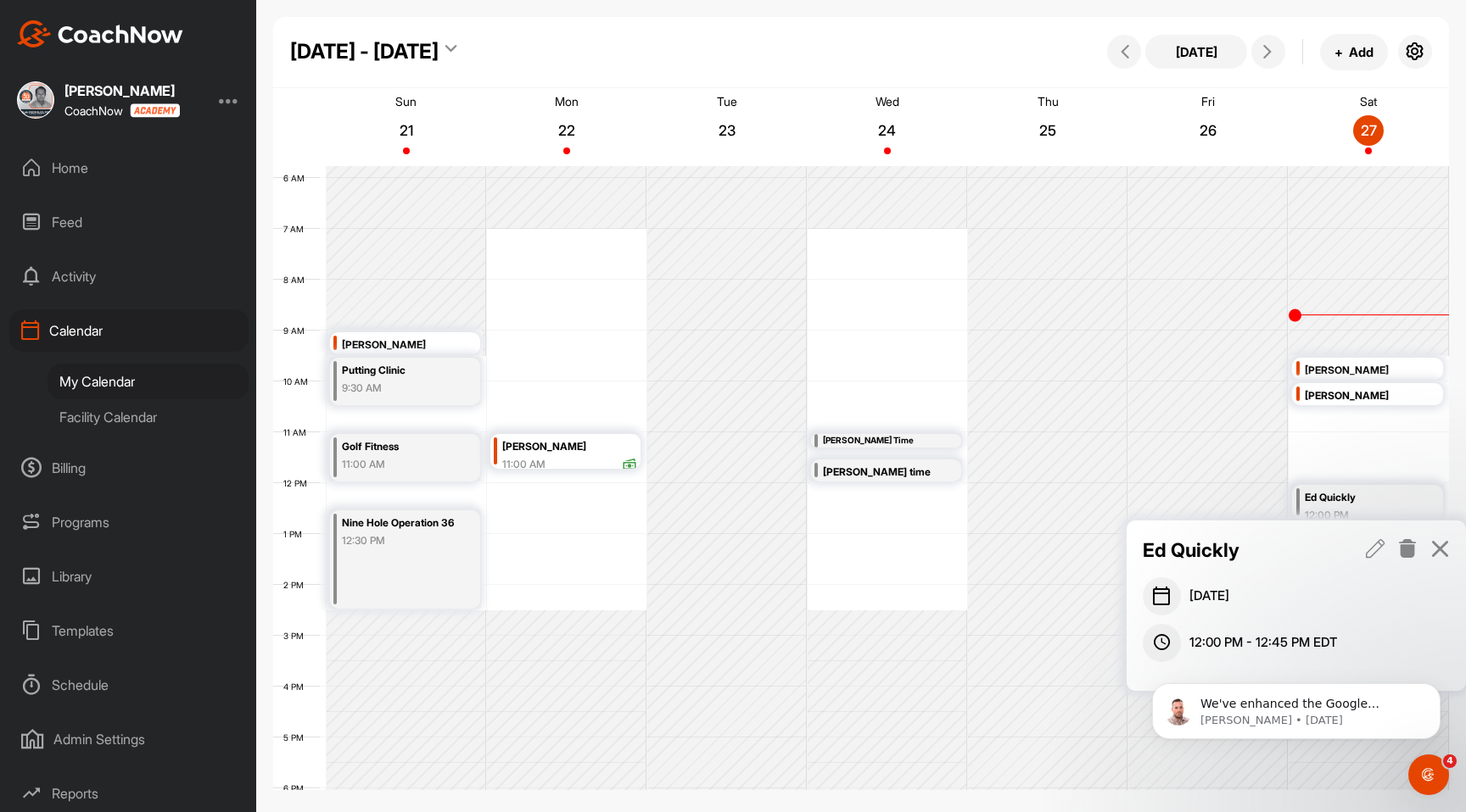
click at [1407, 548] on icon at bounding box center [1407, 548] width 19 height 18
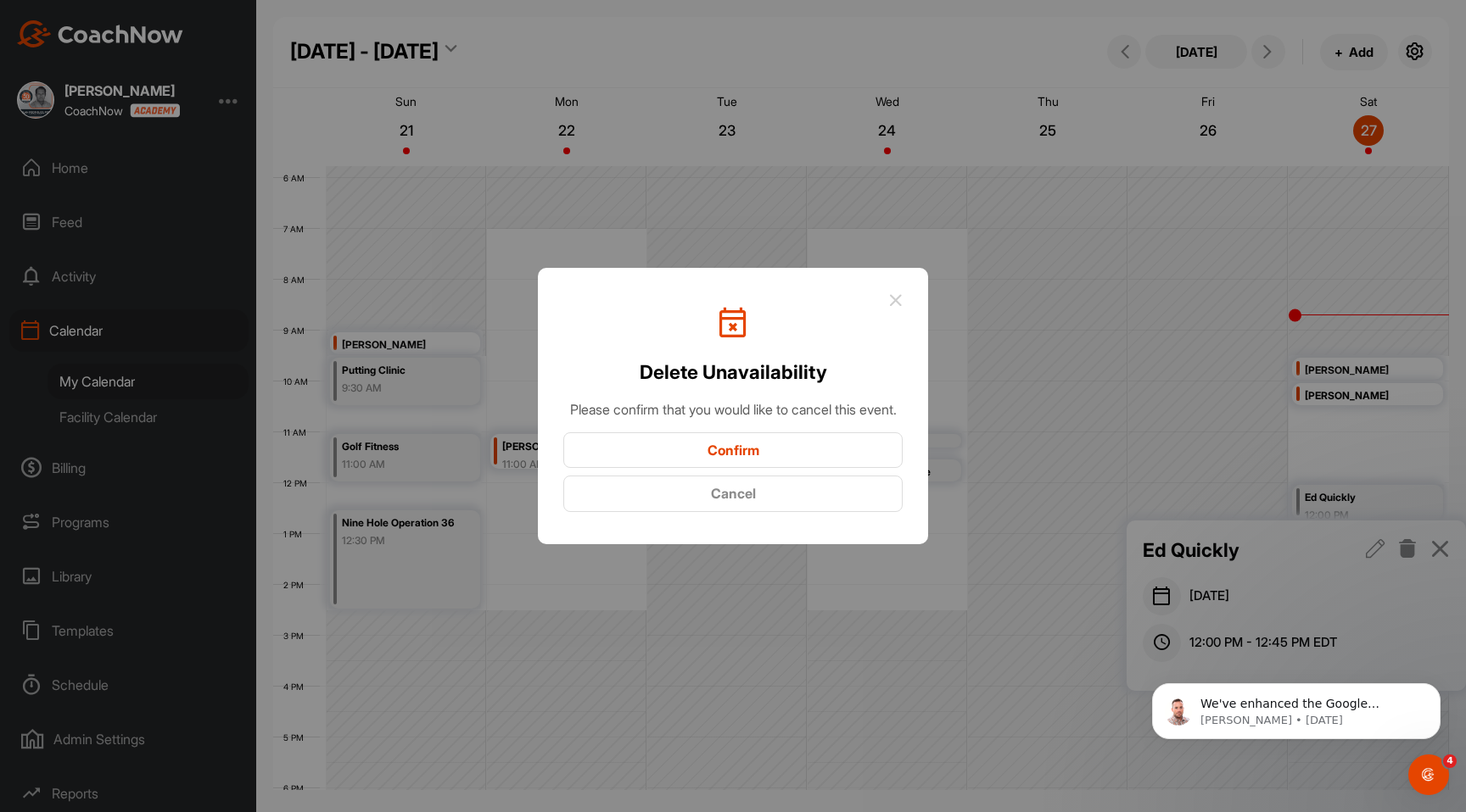
click at [829, 468] on button "Confirm" at bounding box center [733, 451] width 339 height 36
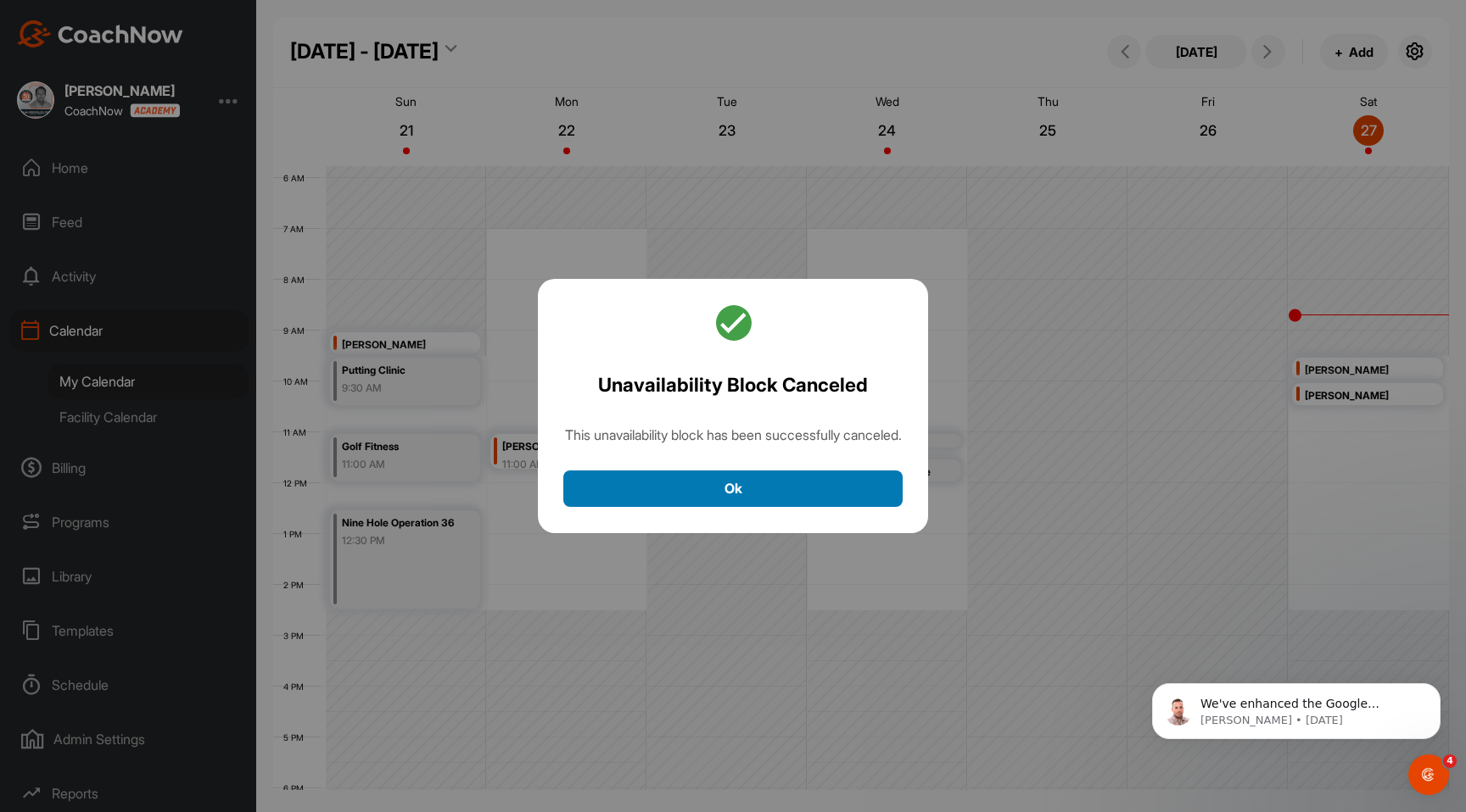
click at [811, 499] on button "Ok" at bounding box center [733, 489] width 339 height 36
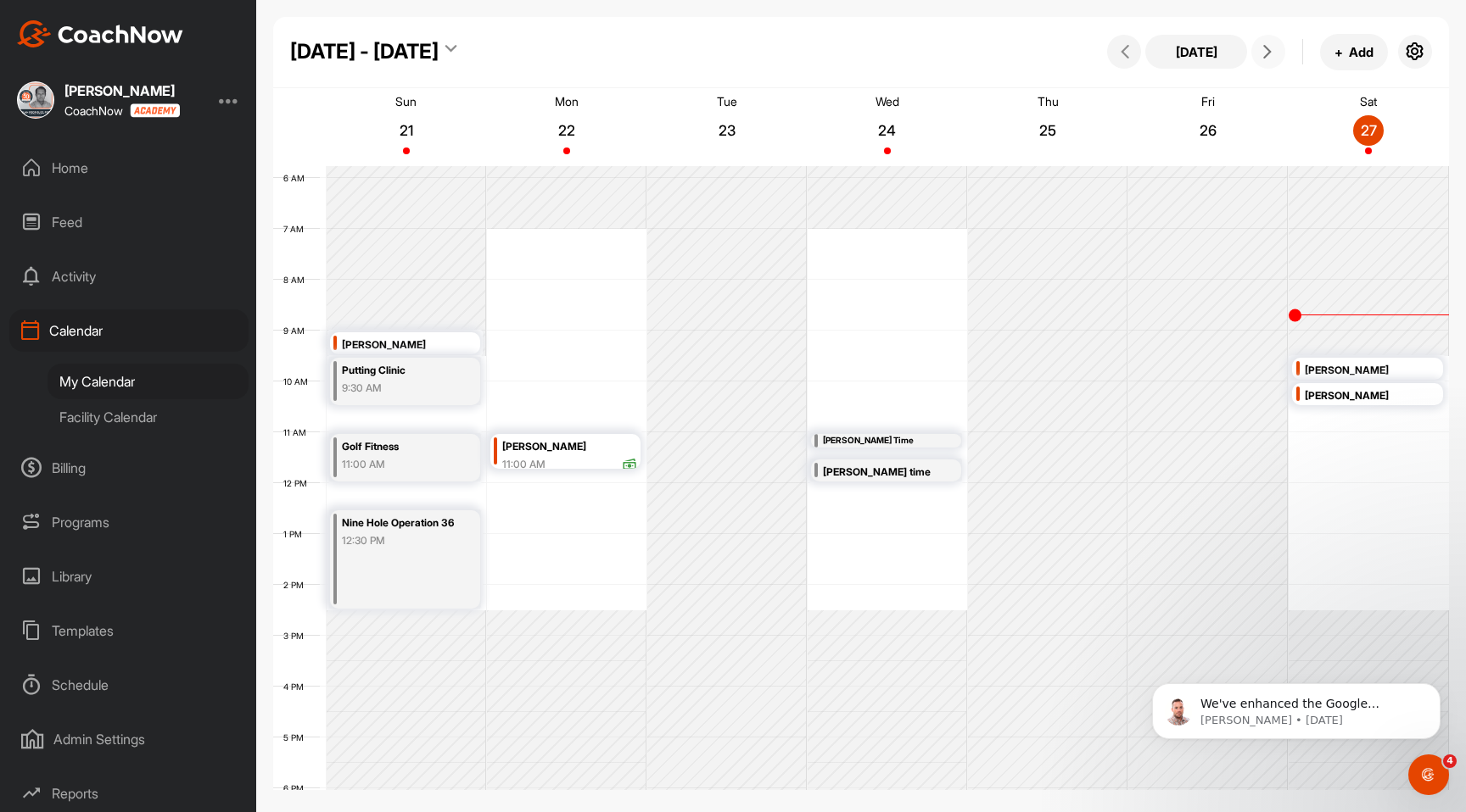
click at [1269, 57] on icon at bounding box center [1267, 52] width 13 height 13
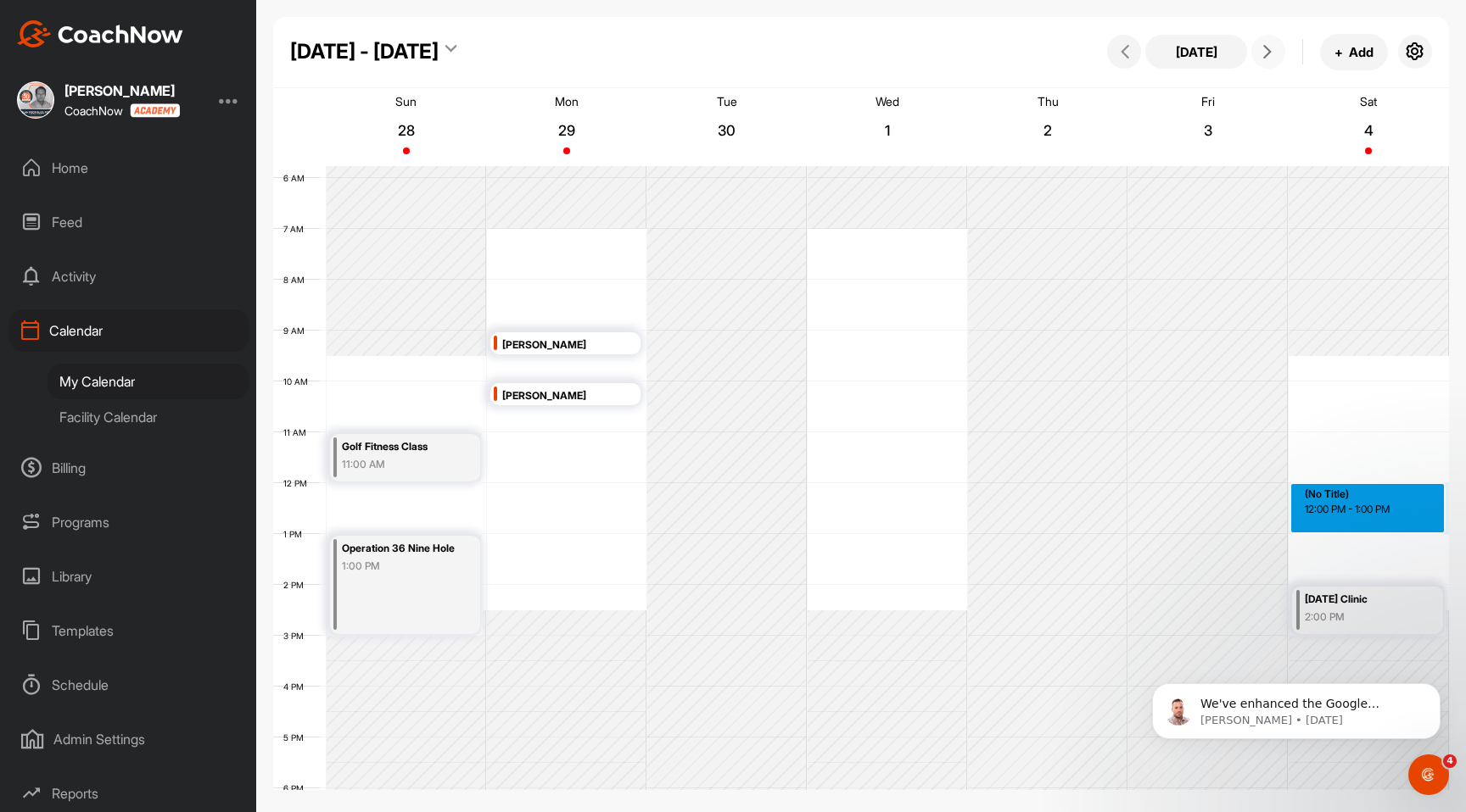
click at [1337, 485] on div "12 AM 1 AM 2 AM 3 AM 4 AM 5 AM 6 AM 7 AM 8 AM 9 AM 10 AM 11 AM 12 PM 1 PM 2 PM …" at bounding box center [861, 483] width 1176 height 1221
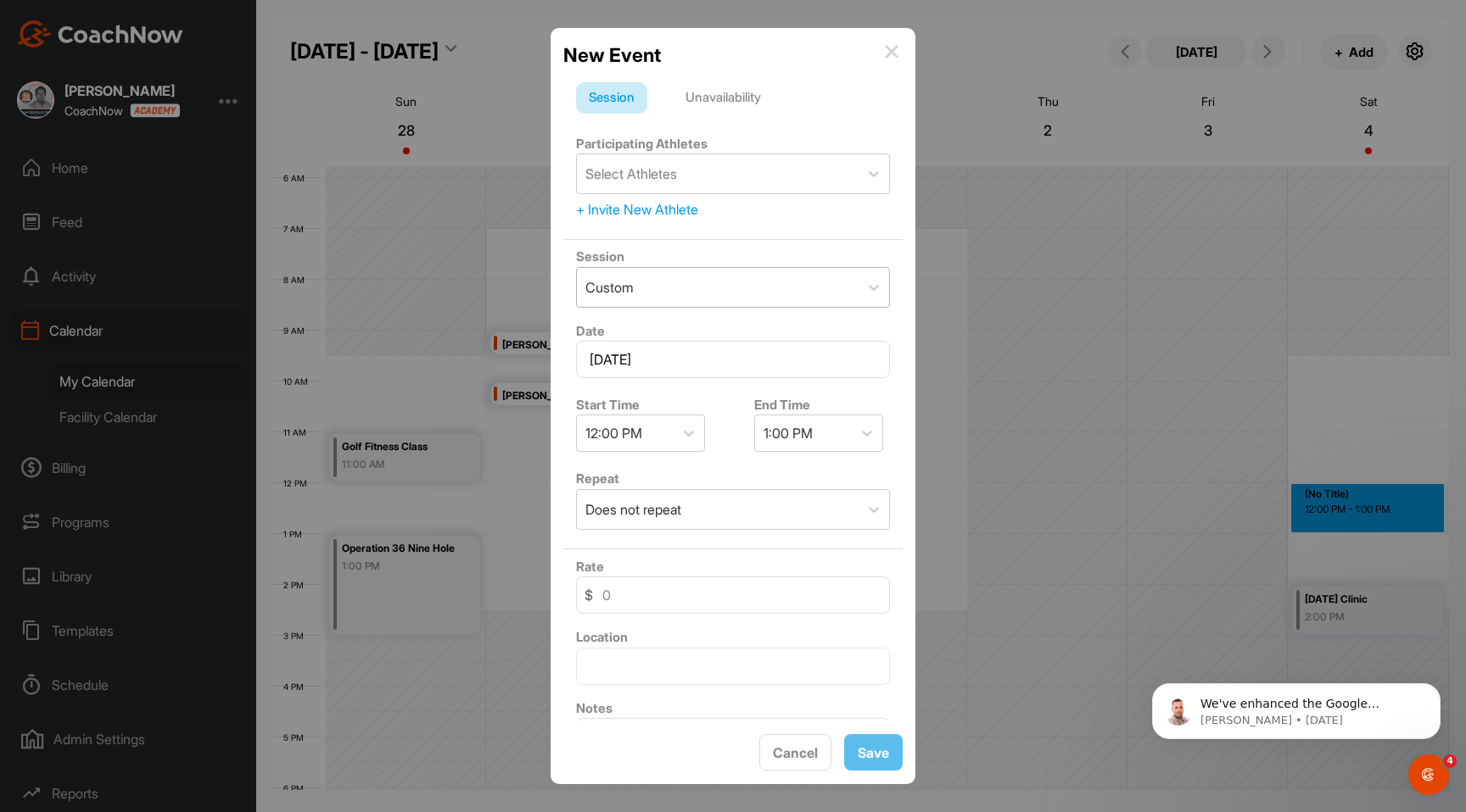
click at [793, 286] on div "Custom" at bounding box center [717, 287] width 281 height 39
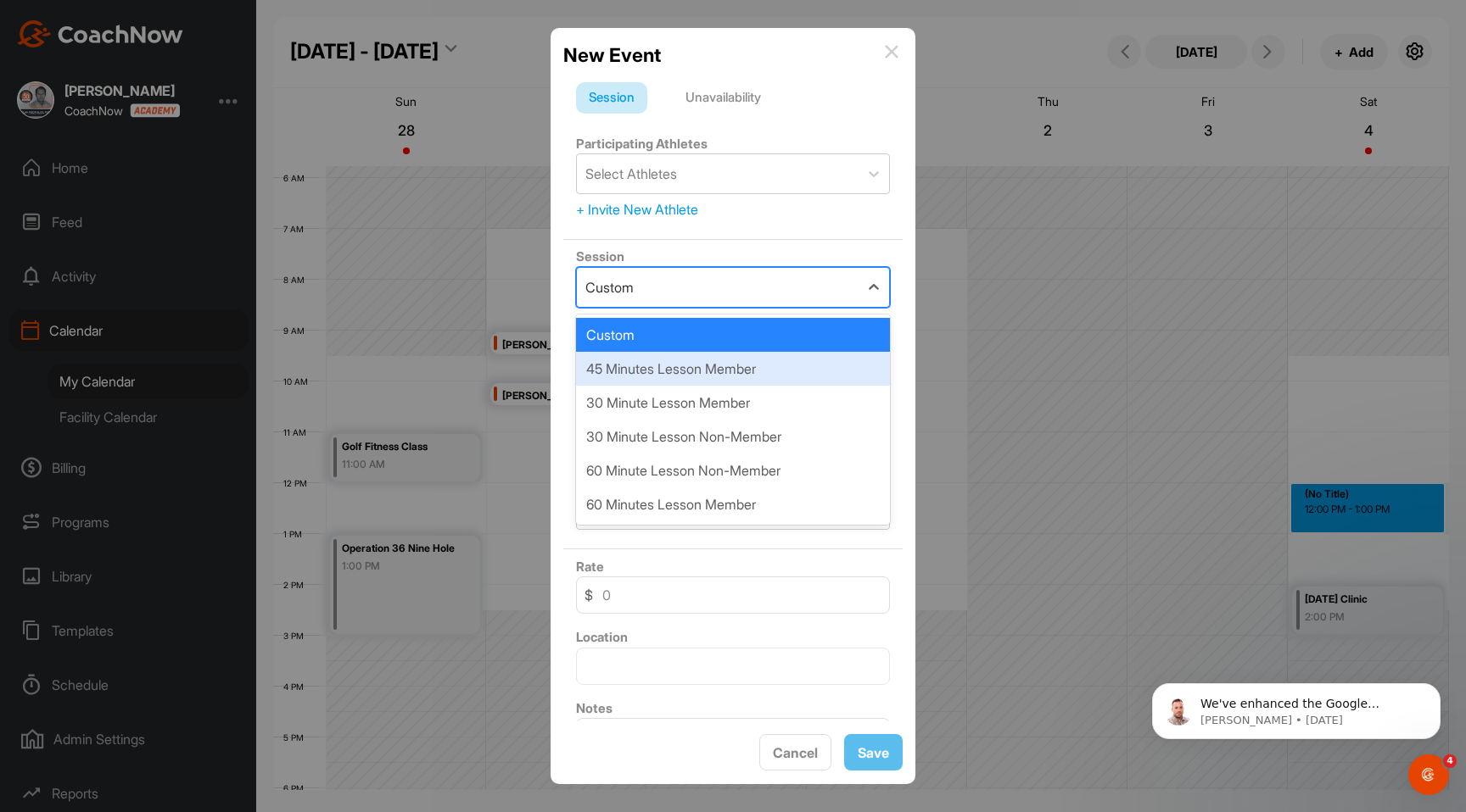
click at [764, 363] on div "45 Minutes Lesson Member" at bounding box center [733, 369] width 314 height 34
type input "85"
type input "The Club at [GEOGRAPHIC_DATA]"
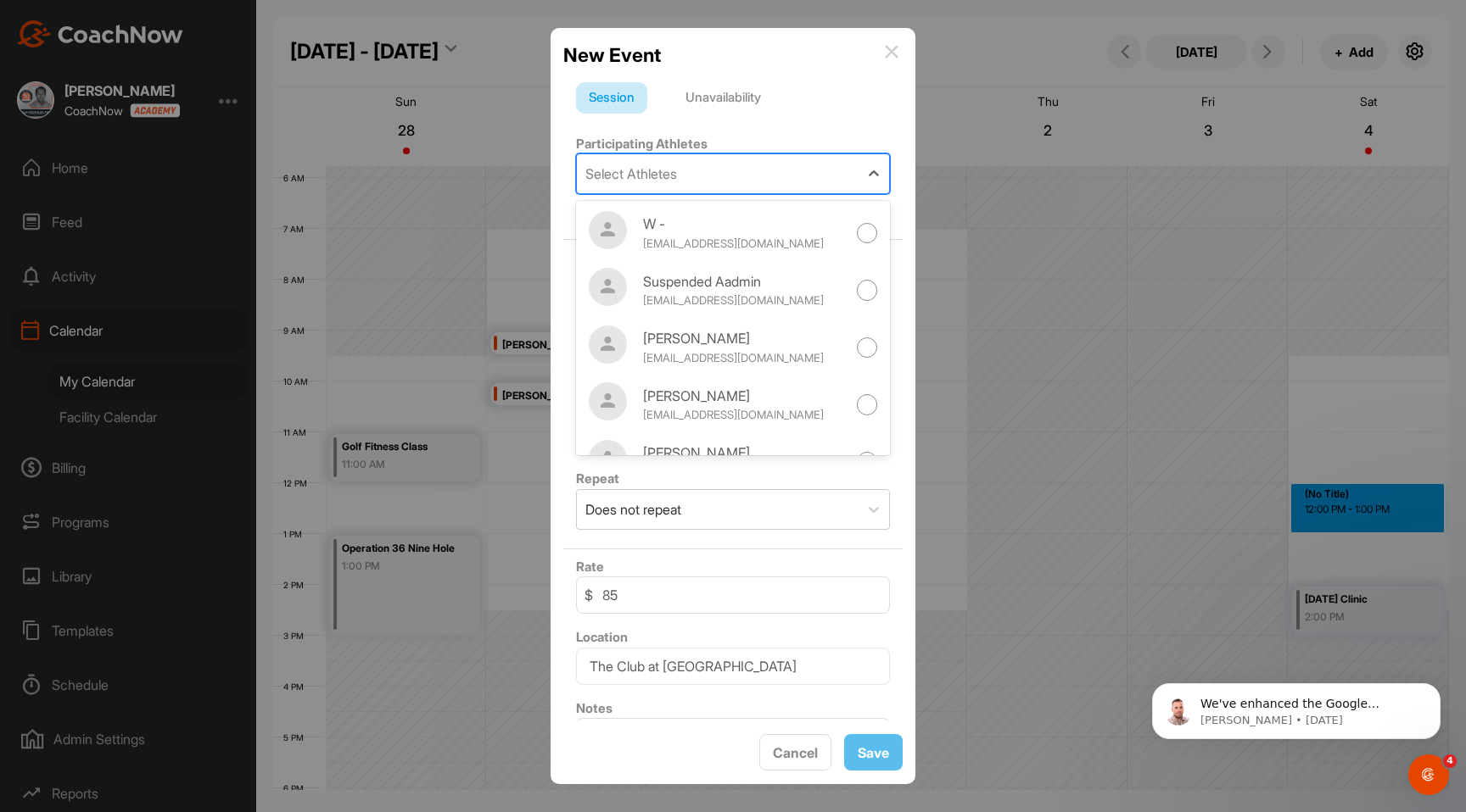
click at [735, 185] on div "Select Athletes" at bounding box center [717, 174] width 281 height 39
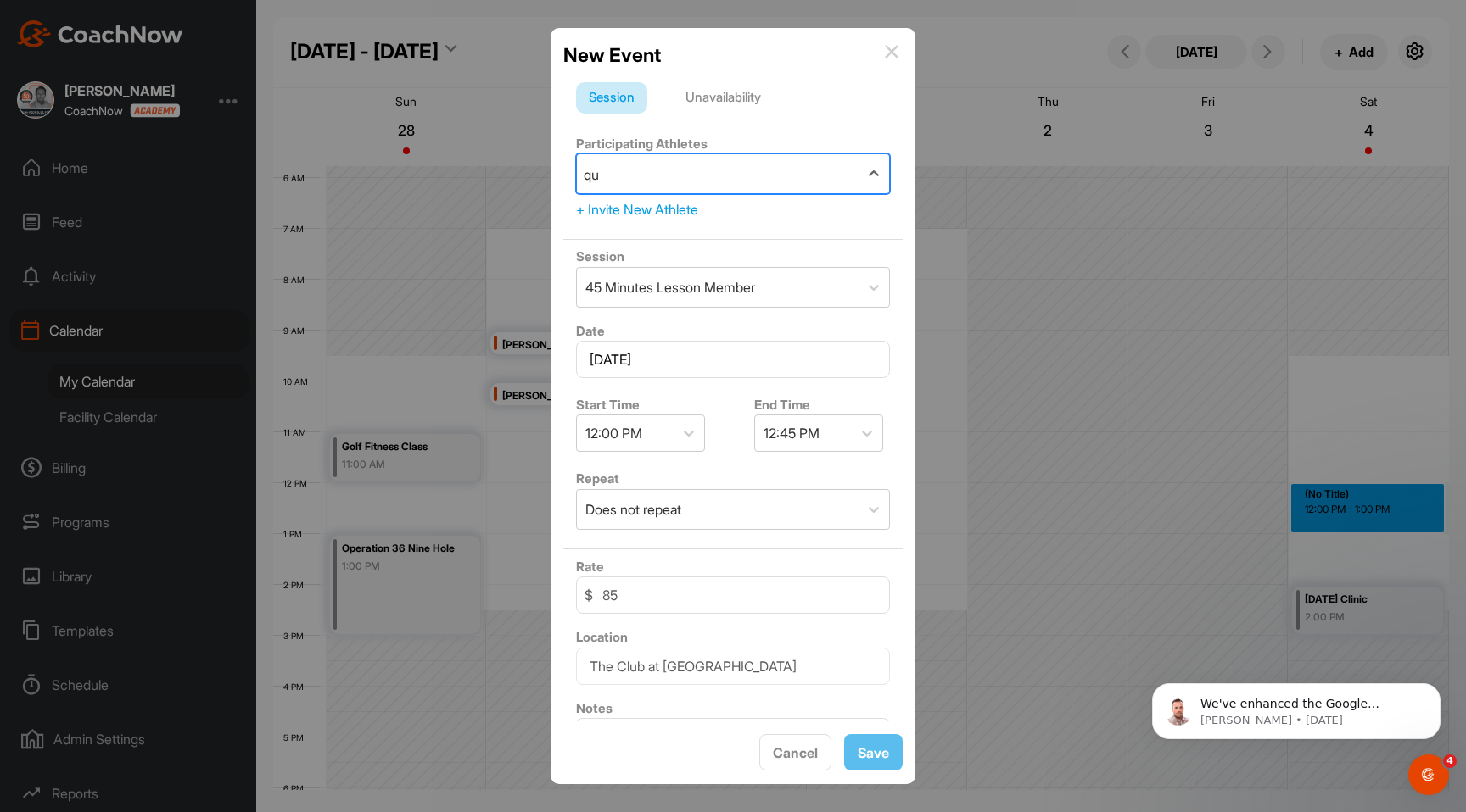
type input "qui"
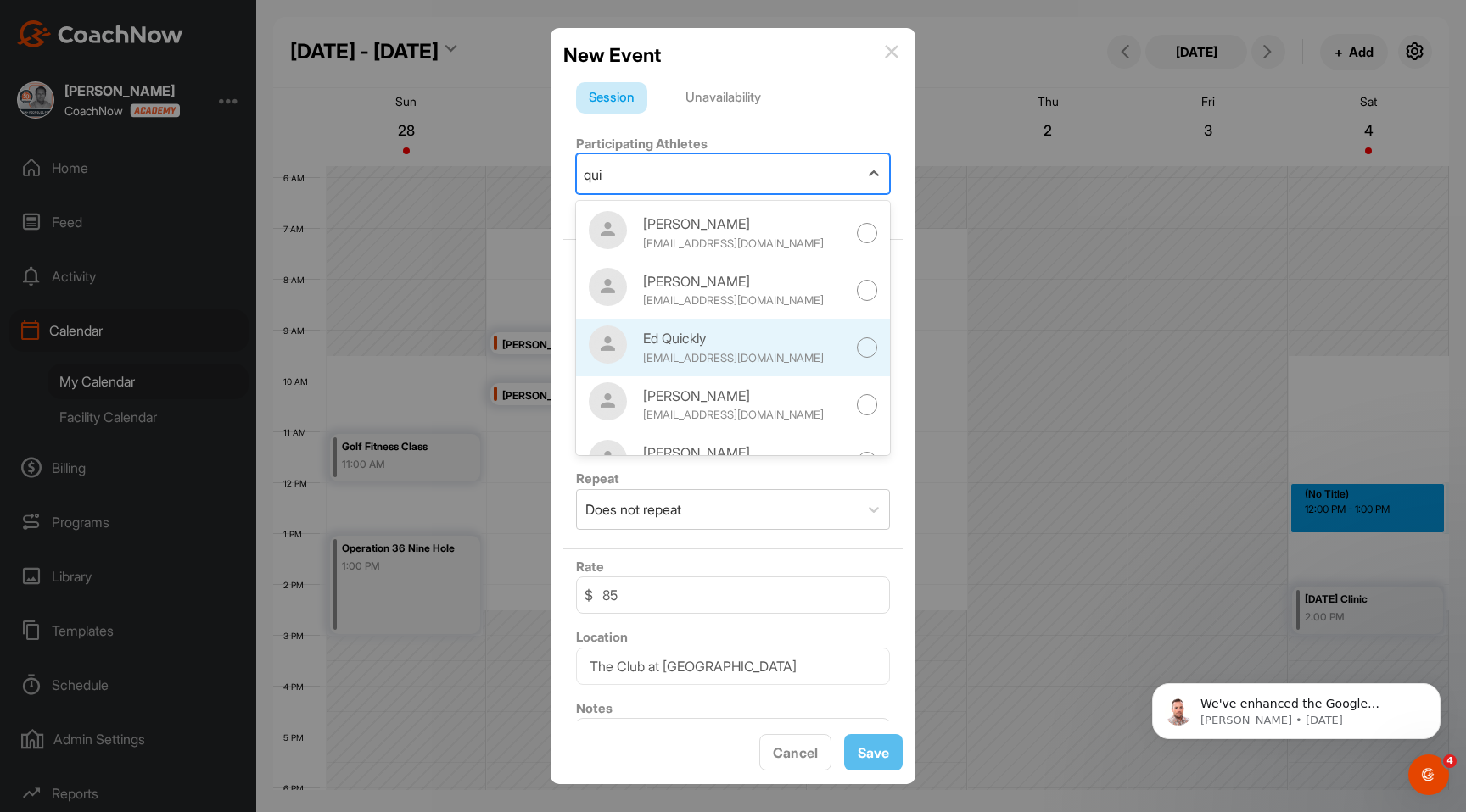
click at [781, 344] on div "Ed Quickly" at bounding box center [745, 338] width 204 height 20
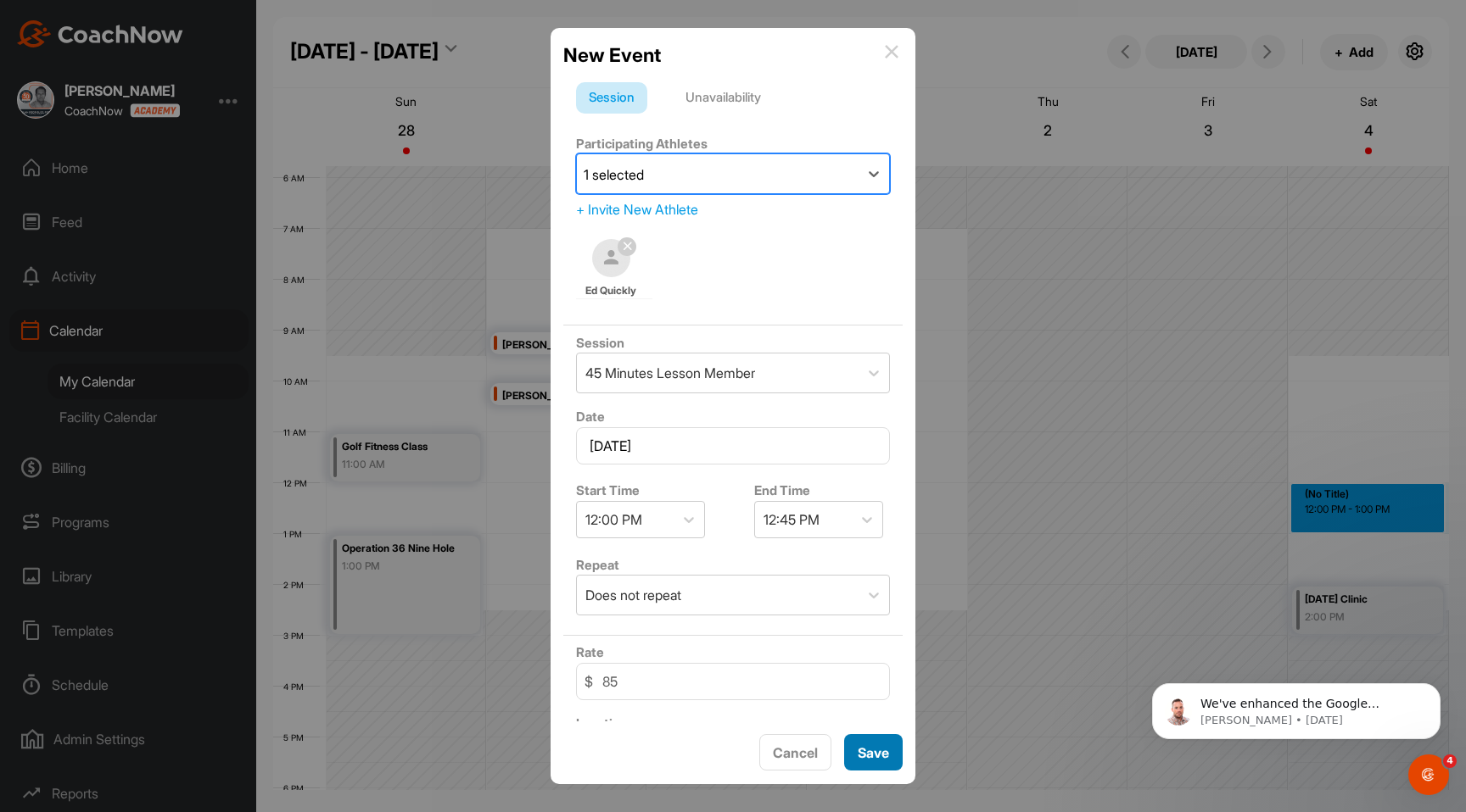
click at [866, 749] on span "Save" at bounding box center [873, 753] width 32 height 17
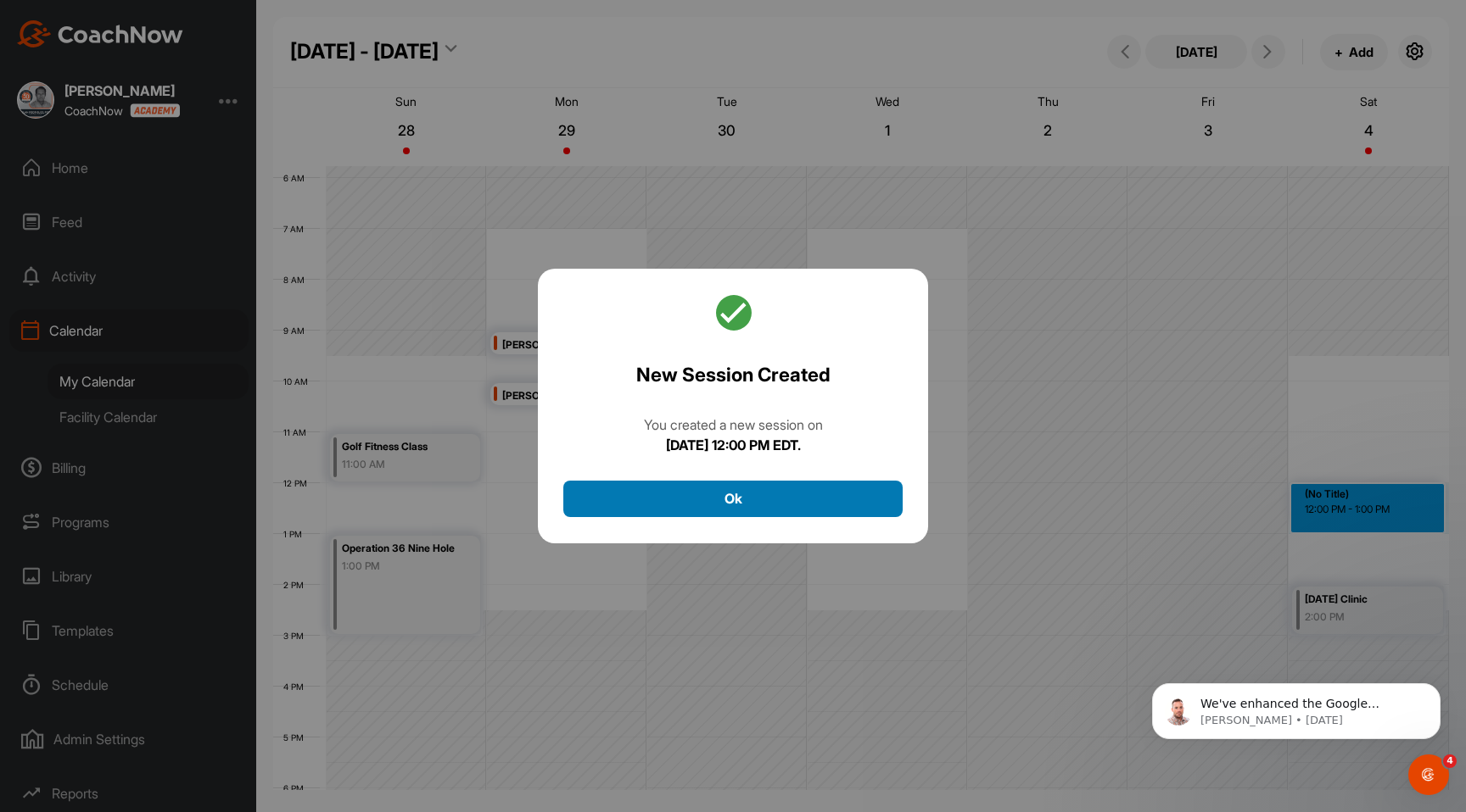
click at [781, 506] on button "Ok" at bounding box center [733, 499] width 339 height 36
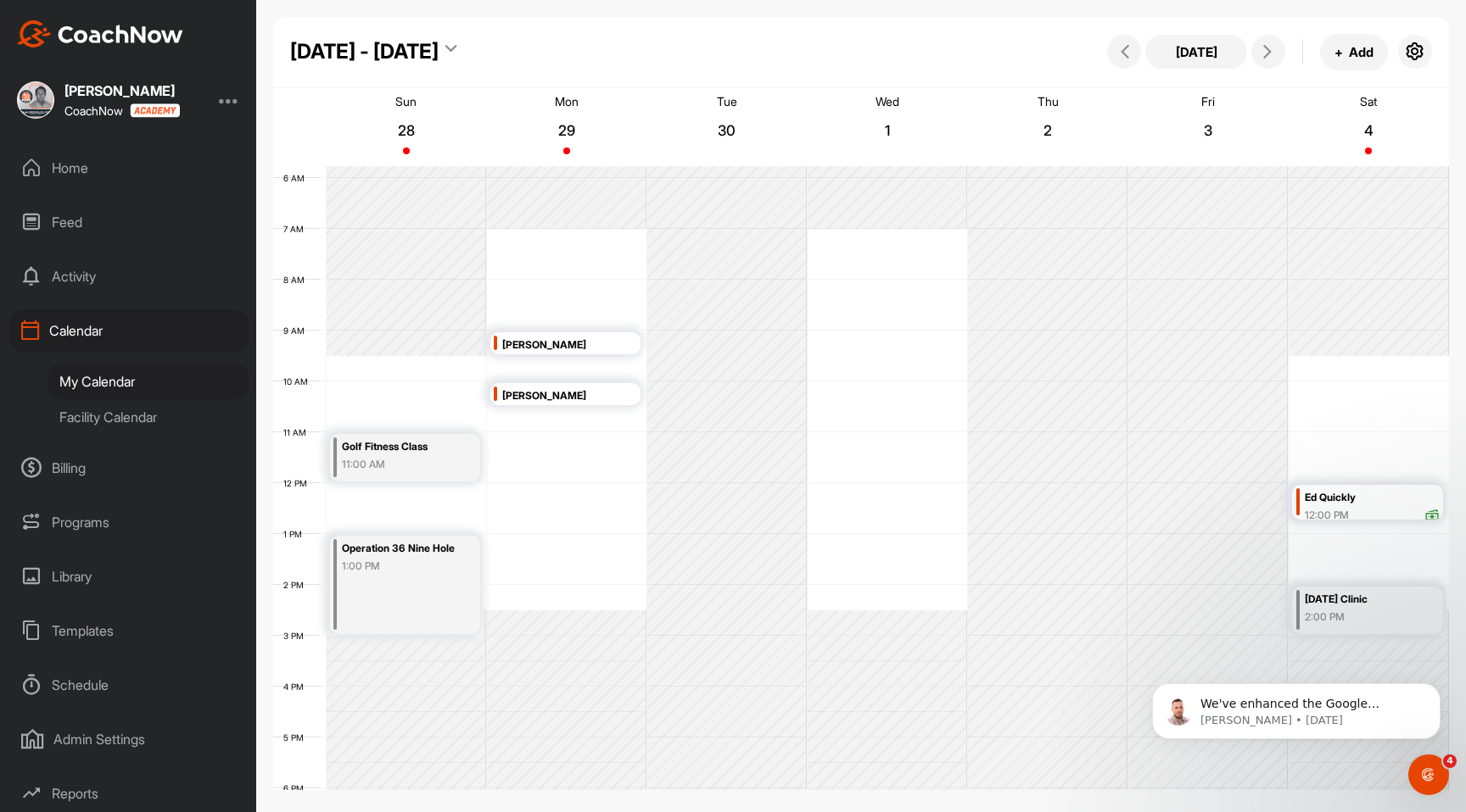
click at [46, 166] on div "Home" at bounding box center [129, 168] width 239 height 42
